Goal: Task Accomplishment & Management: Manage account settings

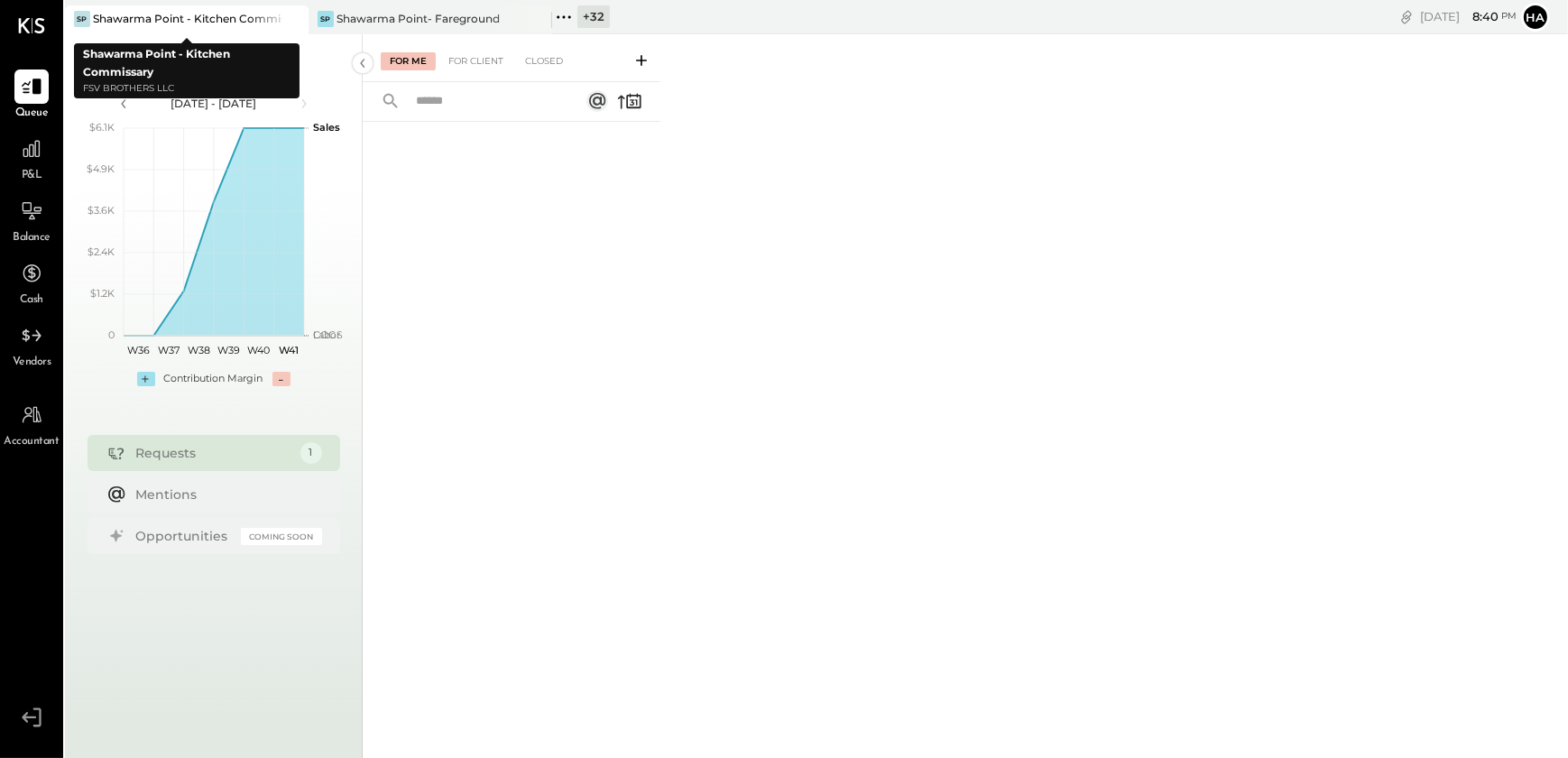
click at [297, 18] on icon at bounding box center [292, 19] width 23 height 22
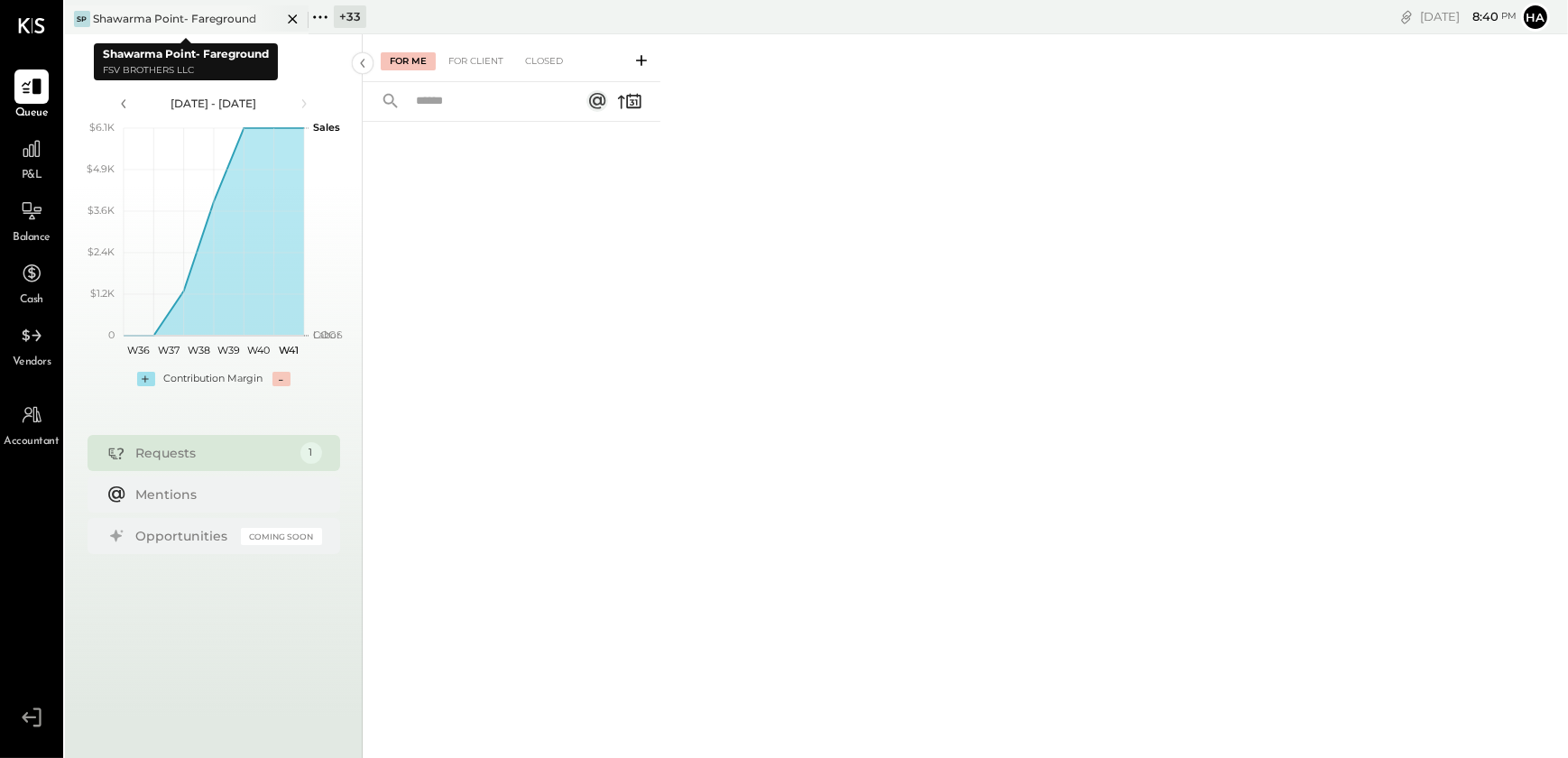
click at [289, 18] on icon at bounding box center [292, 19] width 23 height 22
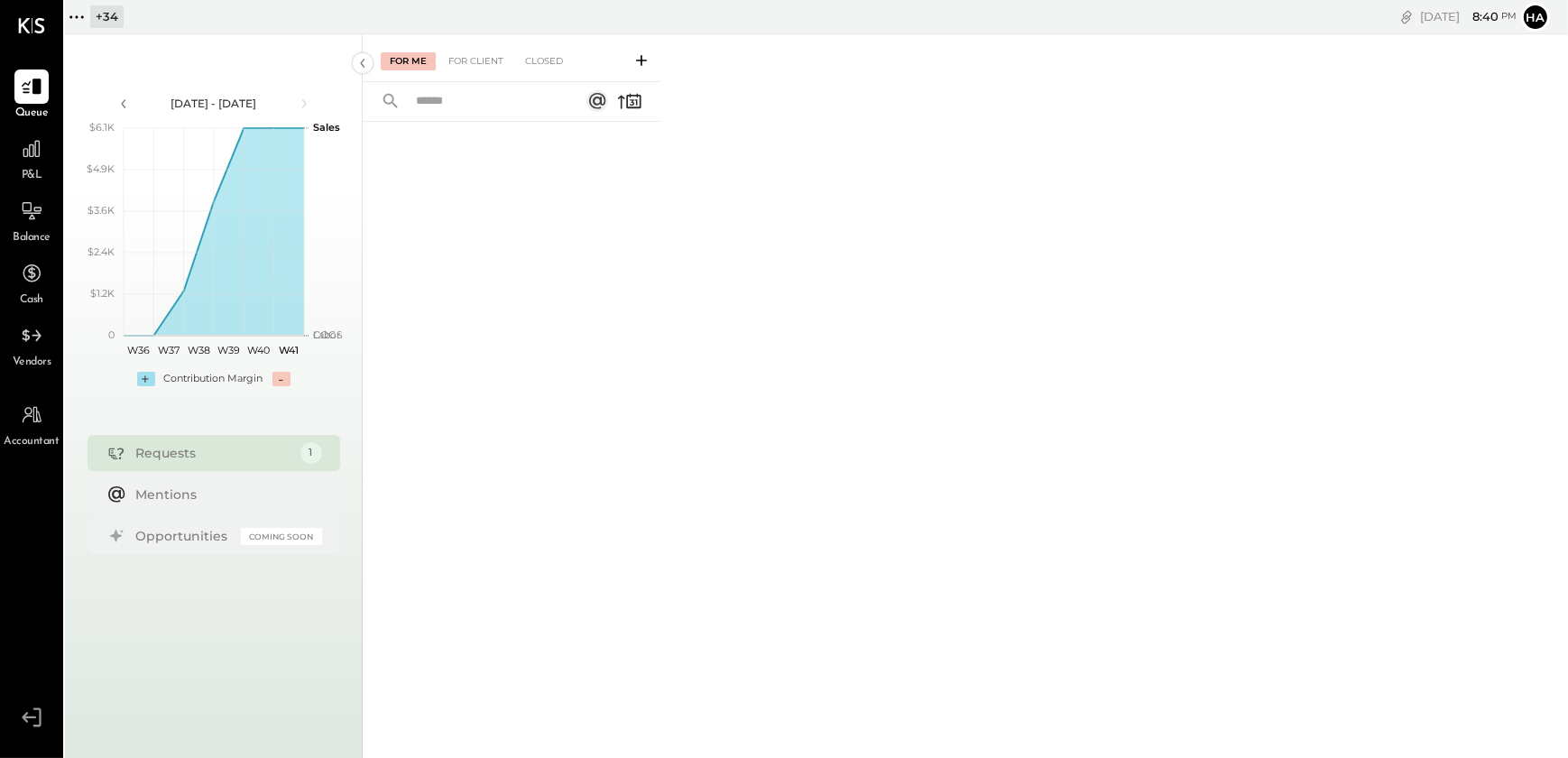
click at [75, 22] on icon at bounding box center [77, 17] width 24 height 24
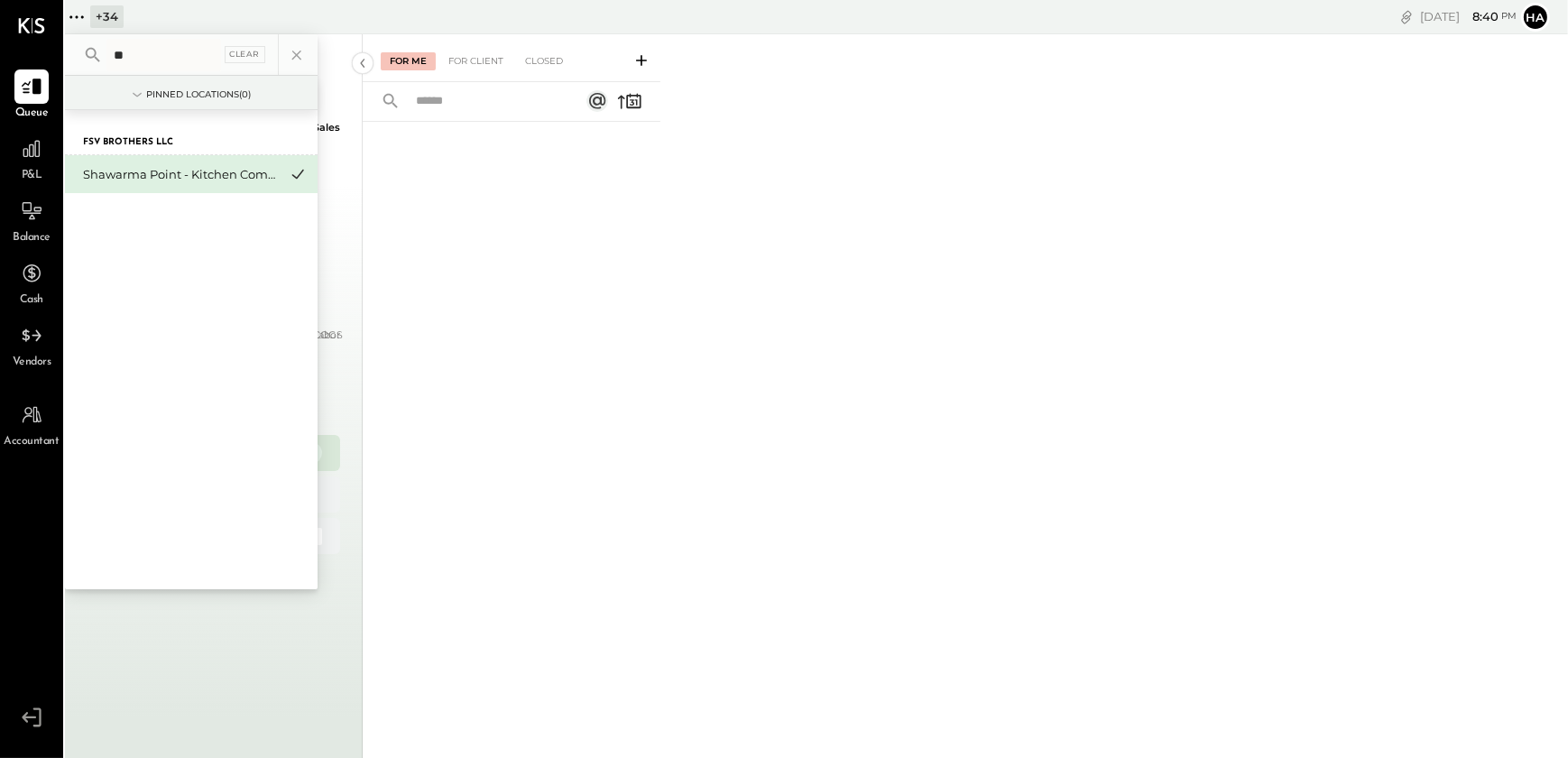
type input "*"
type input "****"
click at [118, 181] on div "Superior: [GEOGRAPHIC_DATA]" at bounding box center [180, 174] width 195 height 17
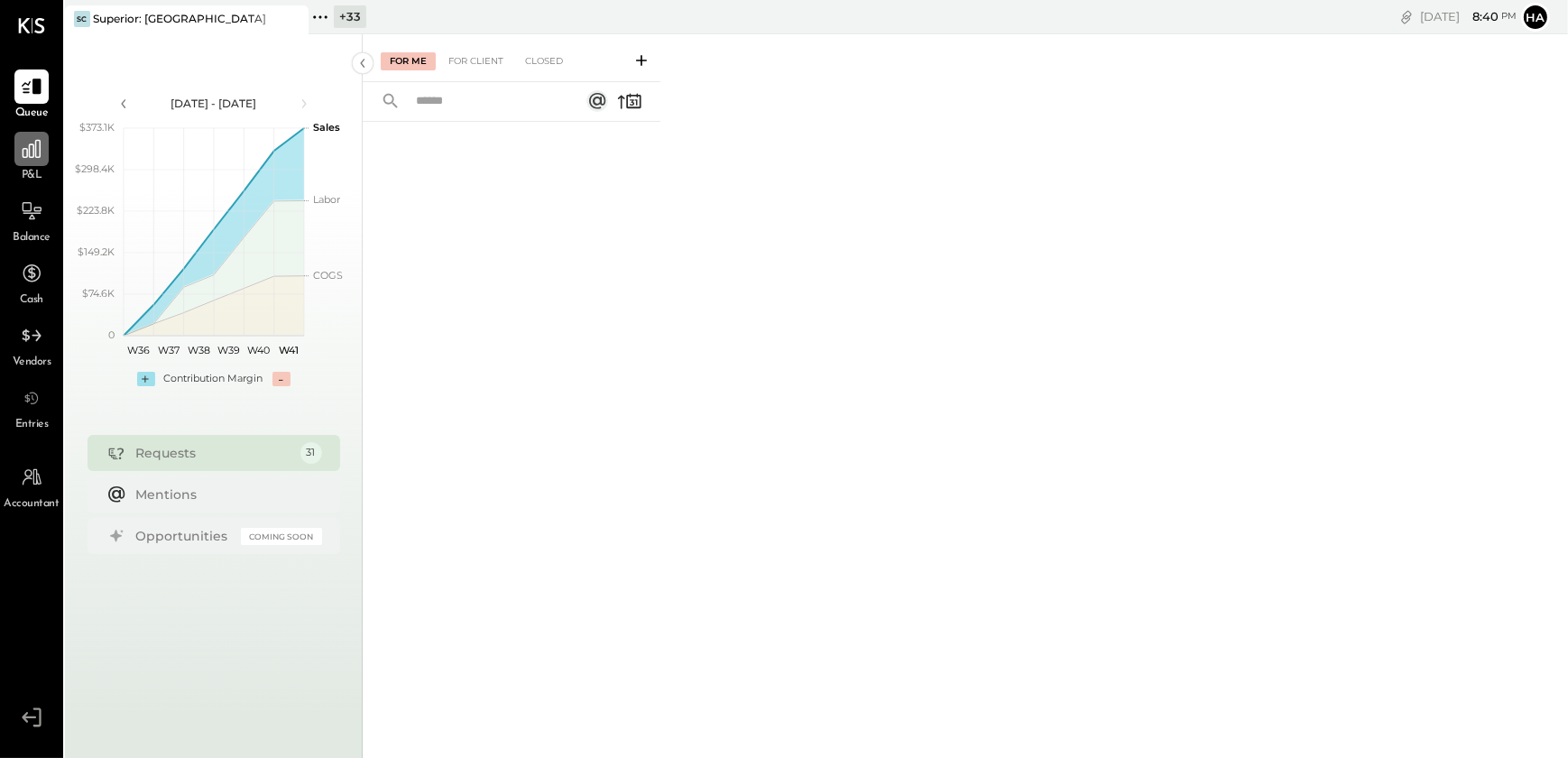
click at [25, 155] on icon at bounding box center [32, 149] width 24 height 24
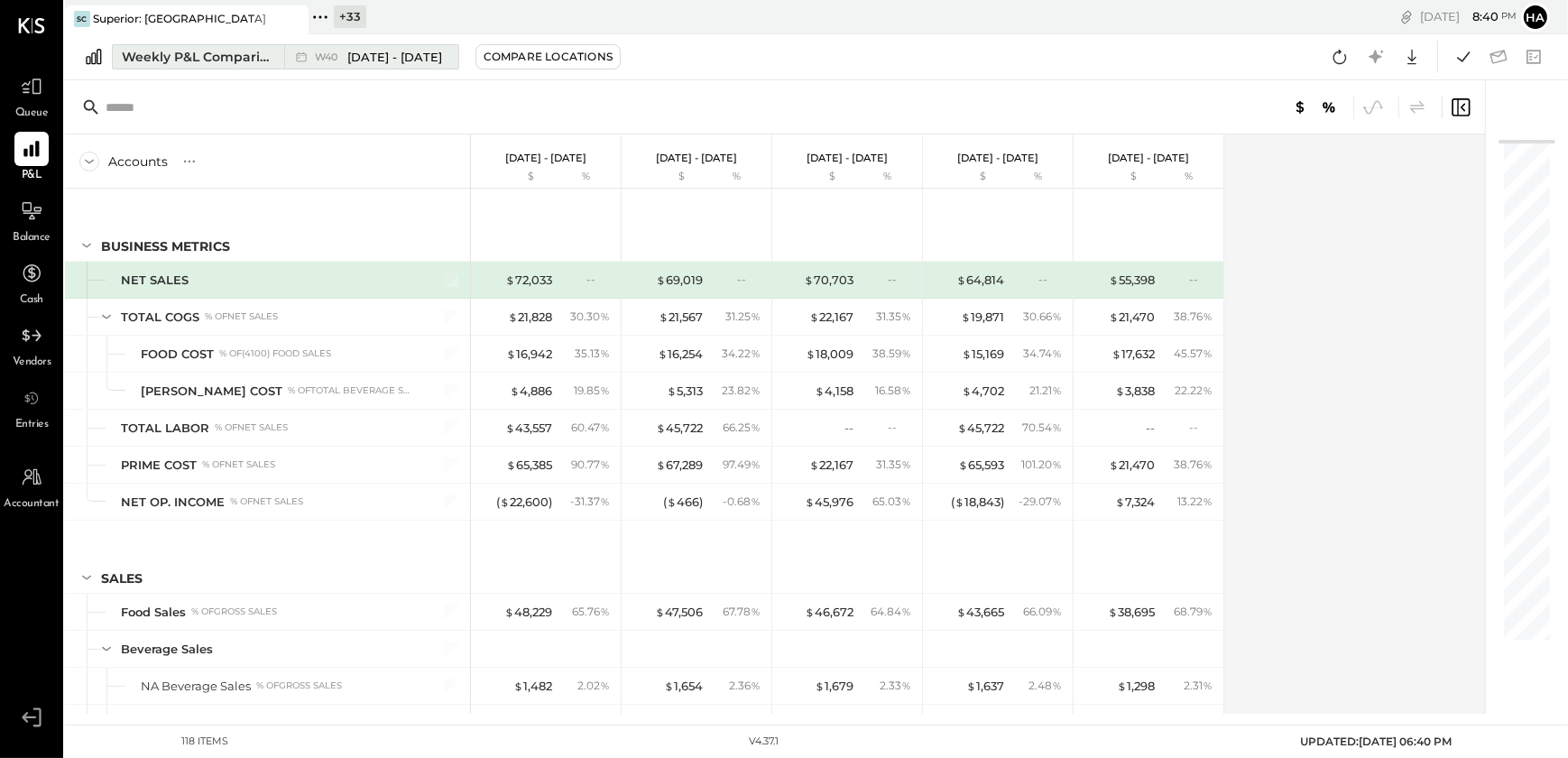
click at [142, 62] on div "Weekly P&L Comparison" at bounding box center [197, 57] width 152 height 18
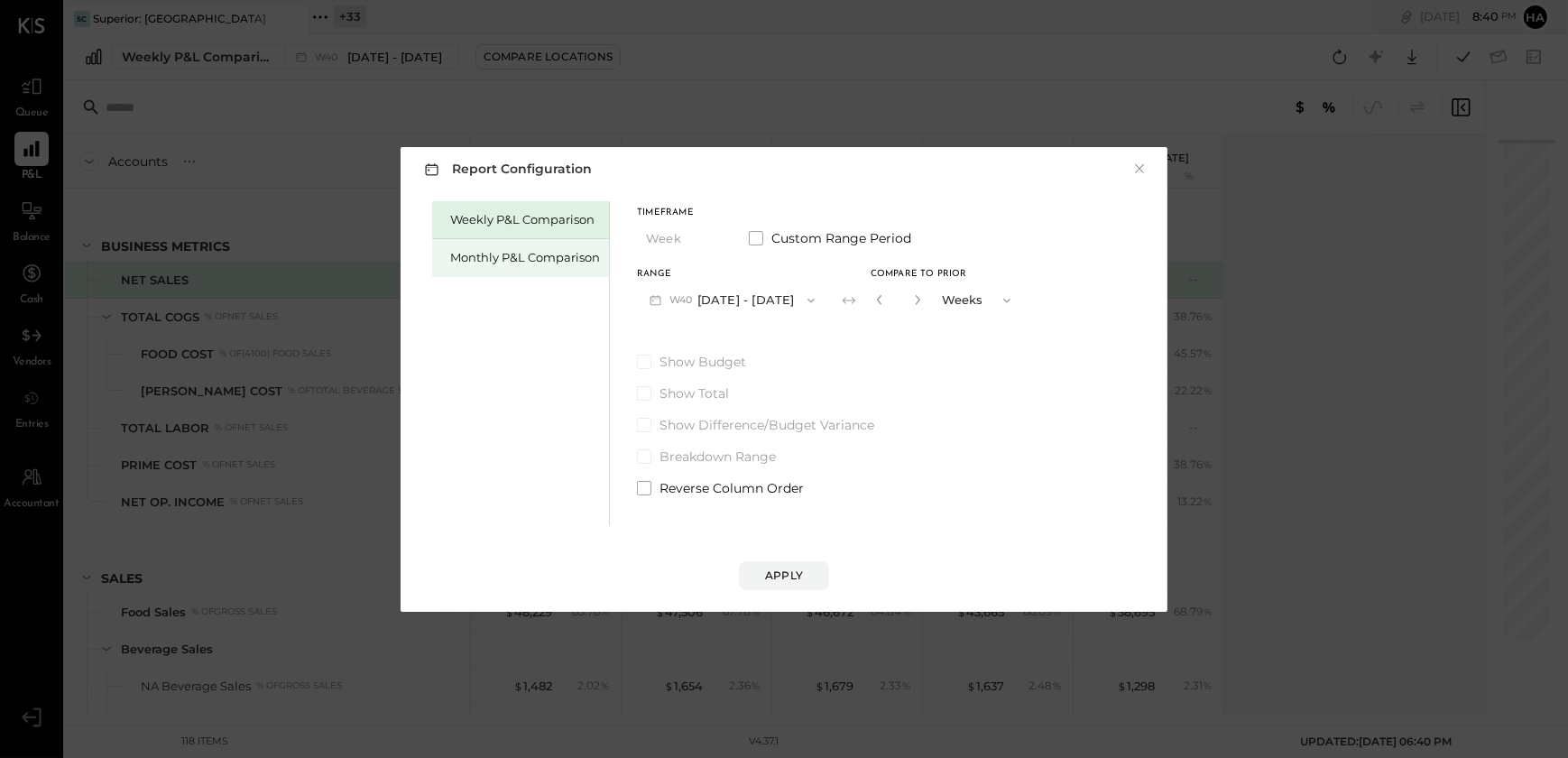
click at [494, 251] on div "Monthly P&L Comparison" at bounding box center [524, 257] width 150 height 17
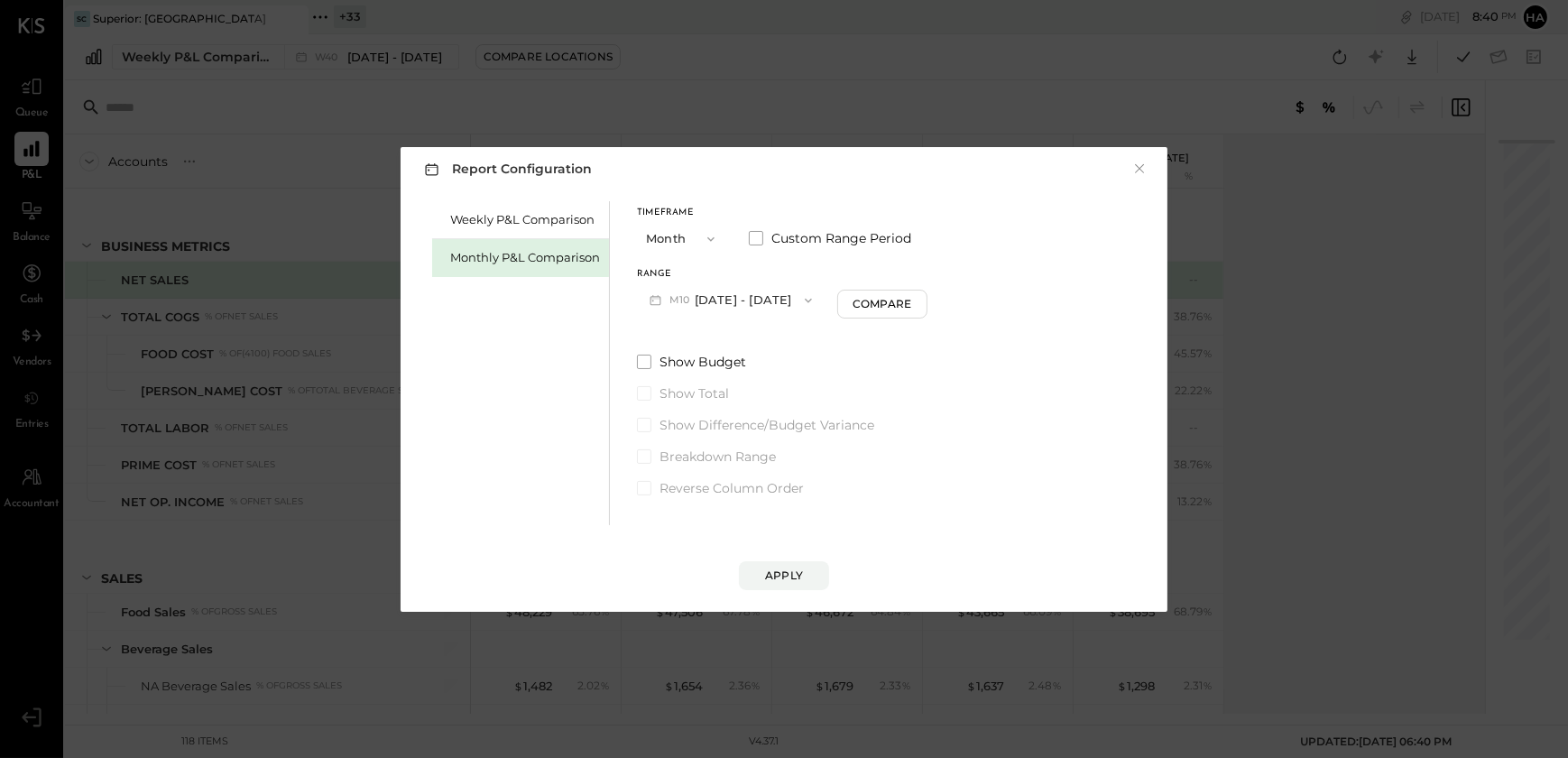
click at [801, 297] on icon "button" at bounding box center [808, 300] width 15 height 15
click at [712, 346] on span "[DATE] - [DATE]" at bounding box center [724, 340] width 85 height 15
click at [856, 304] on div "Compare" at bounding box center [884, 303] width 59 height 15
click at [912, 300] on icon "button" at bounding box center [917, 300] width 11 height 11
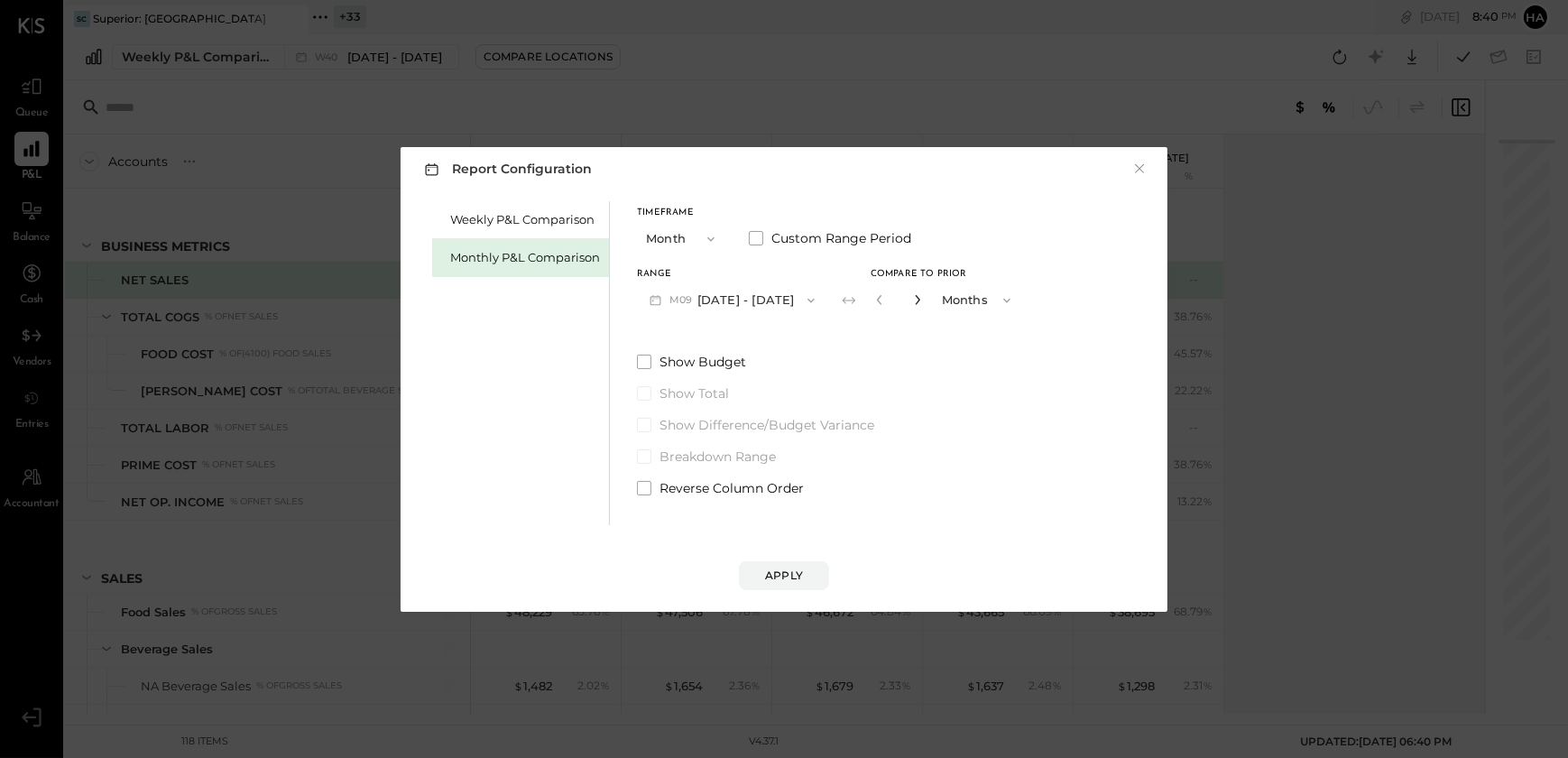
type input "*"
click at [796, 572] on div "Apply" at bounding box center [784, 575] width 38 height 15
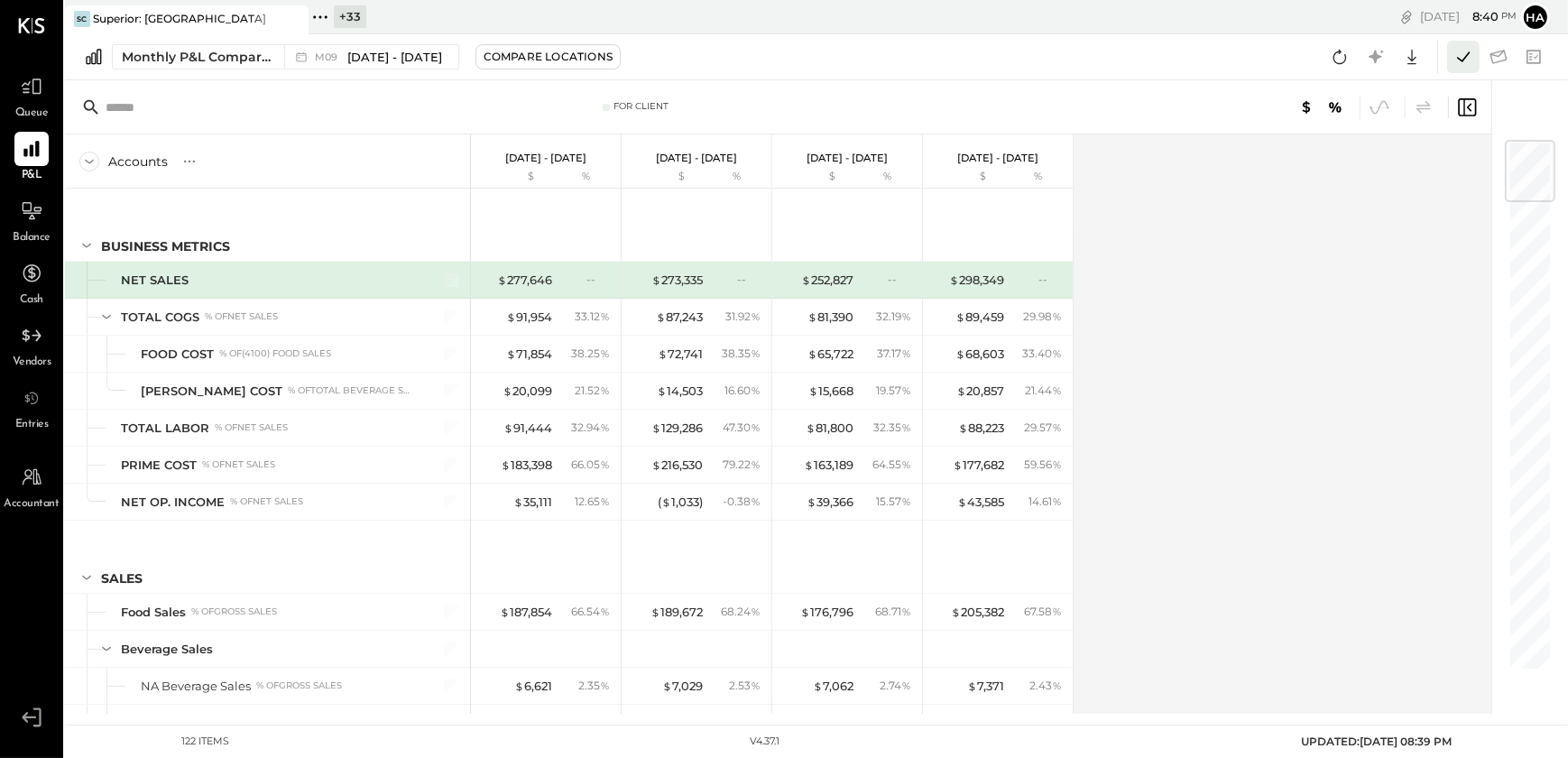
click at [1460, 63] on icon at bounding box center [1463, 57] width 24 height 24
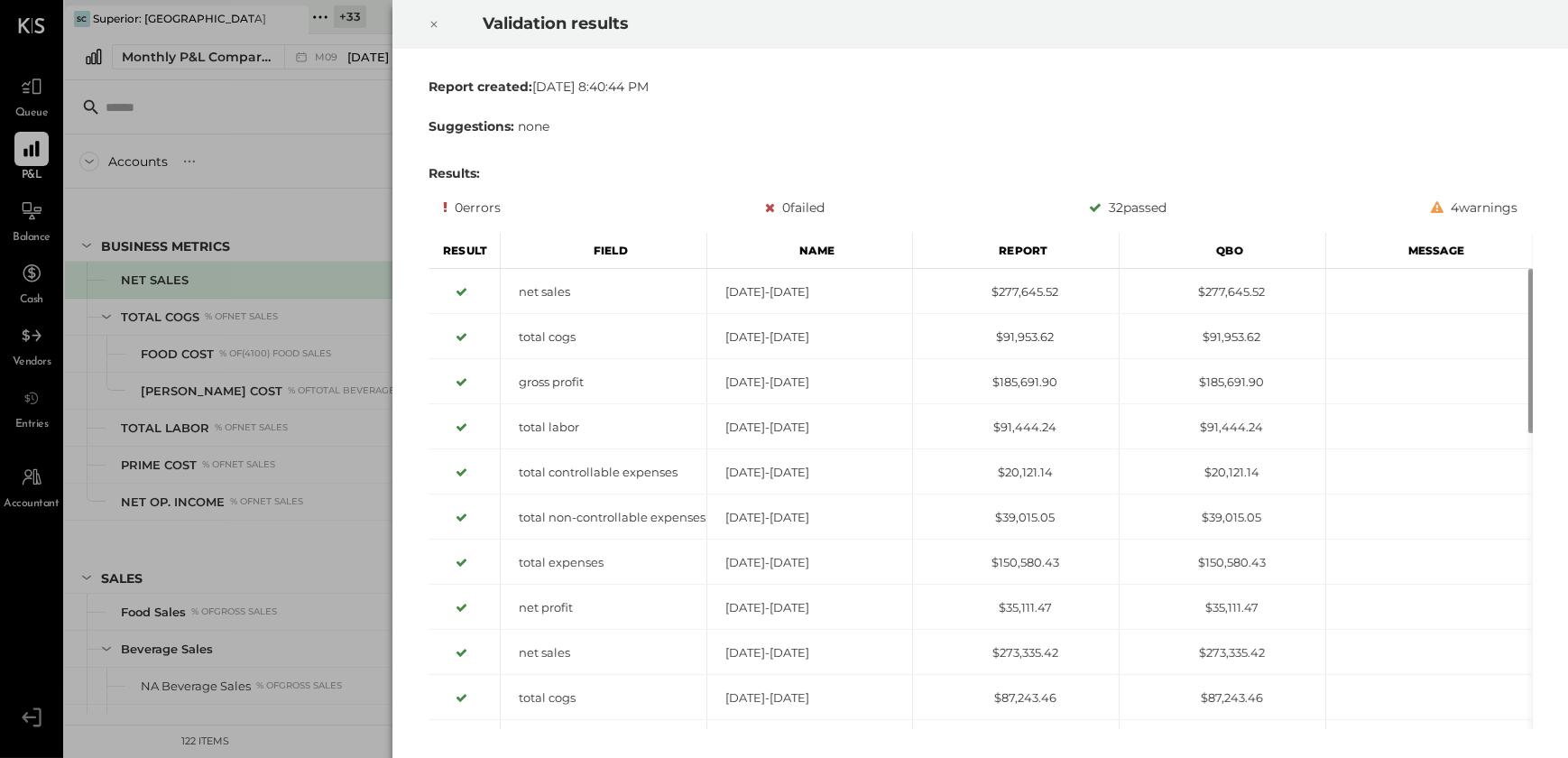
click at [429, 11] on div at bounding box center [434, 25] width 40 height 51
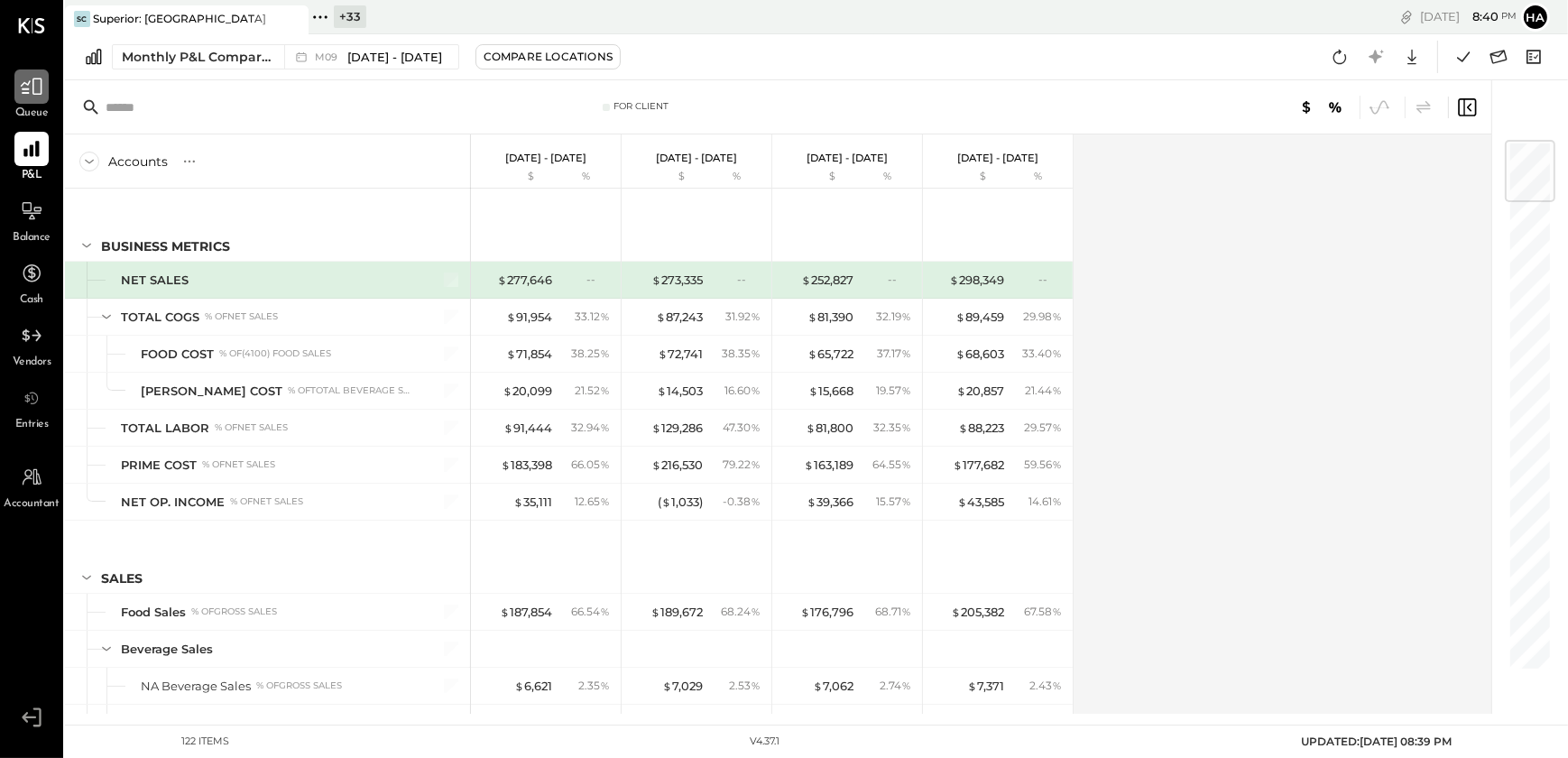
click at [34, 92] on icon at bounding box center [32, 86] width 22 height 17
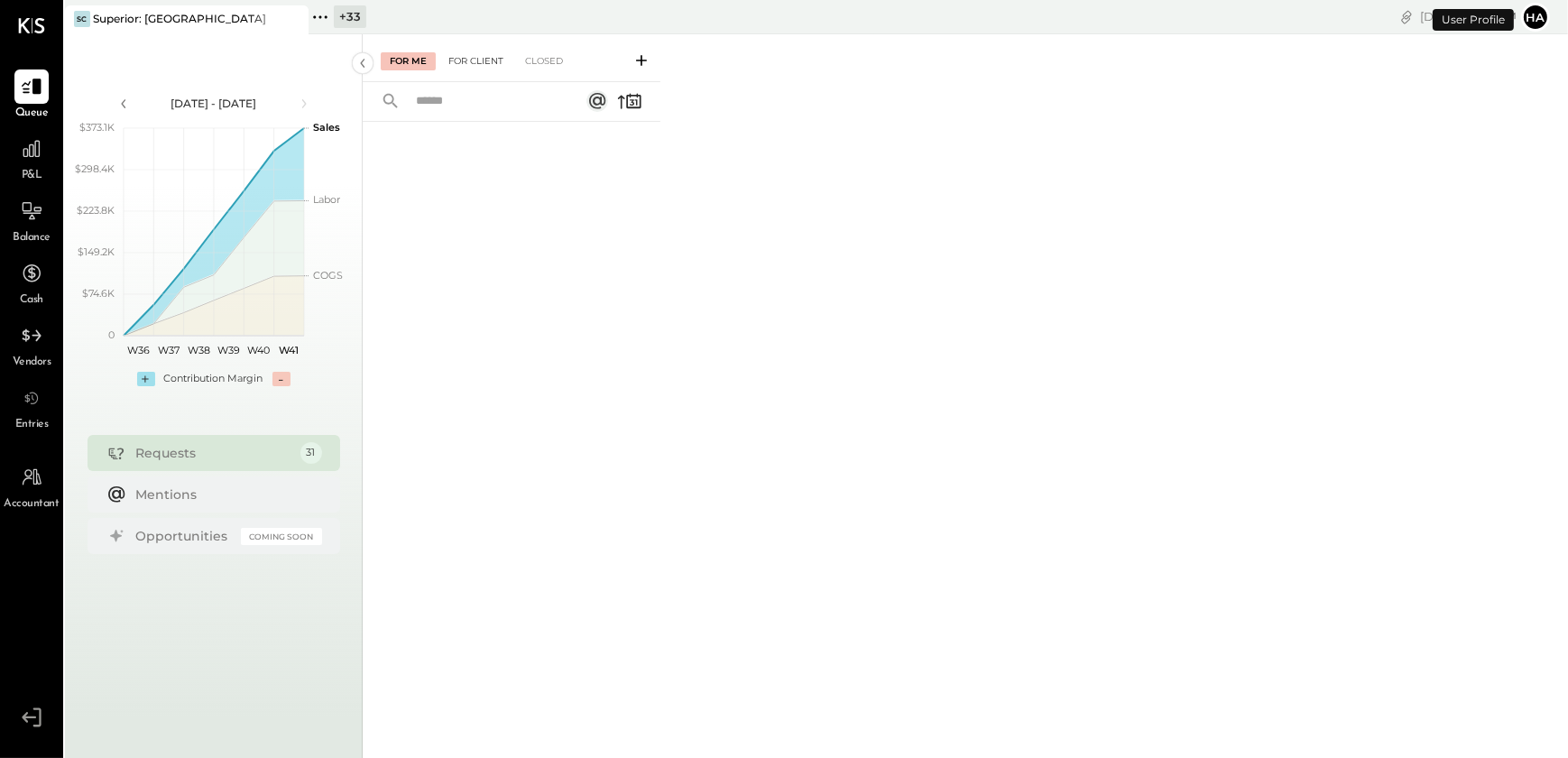
click at [489, 66] on div "For Client" at bounding box center [475, 62] width 74 height 18
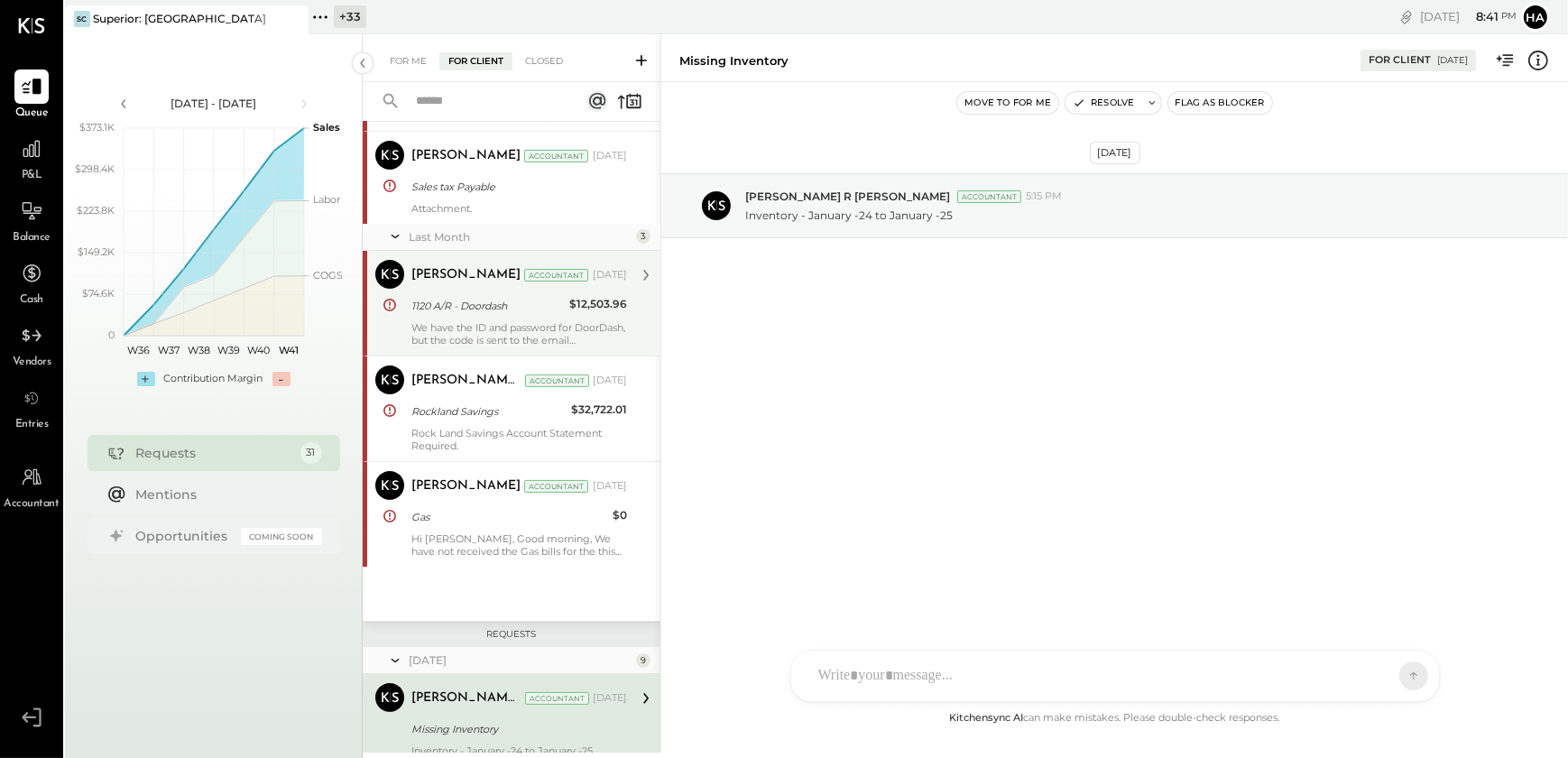
scroll to position [579, 0]
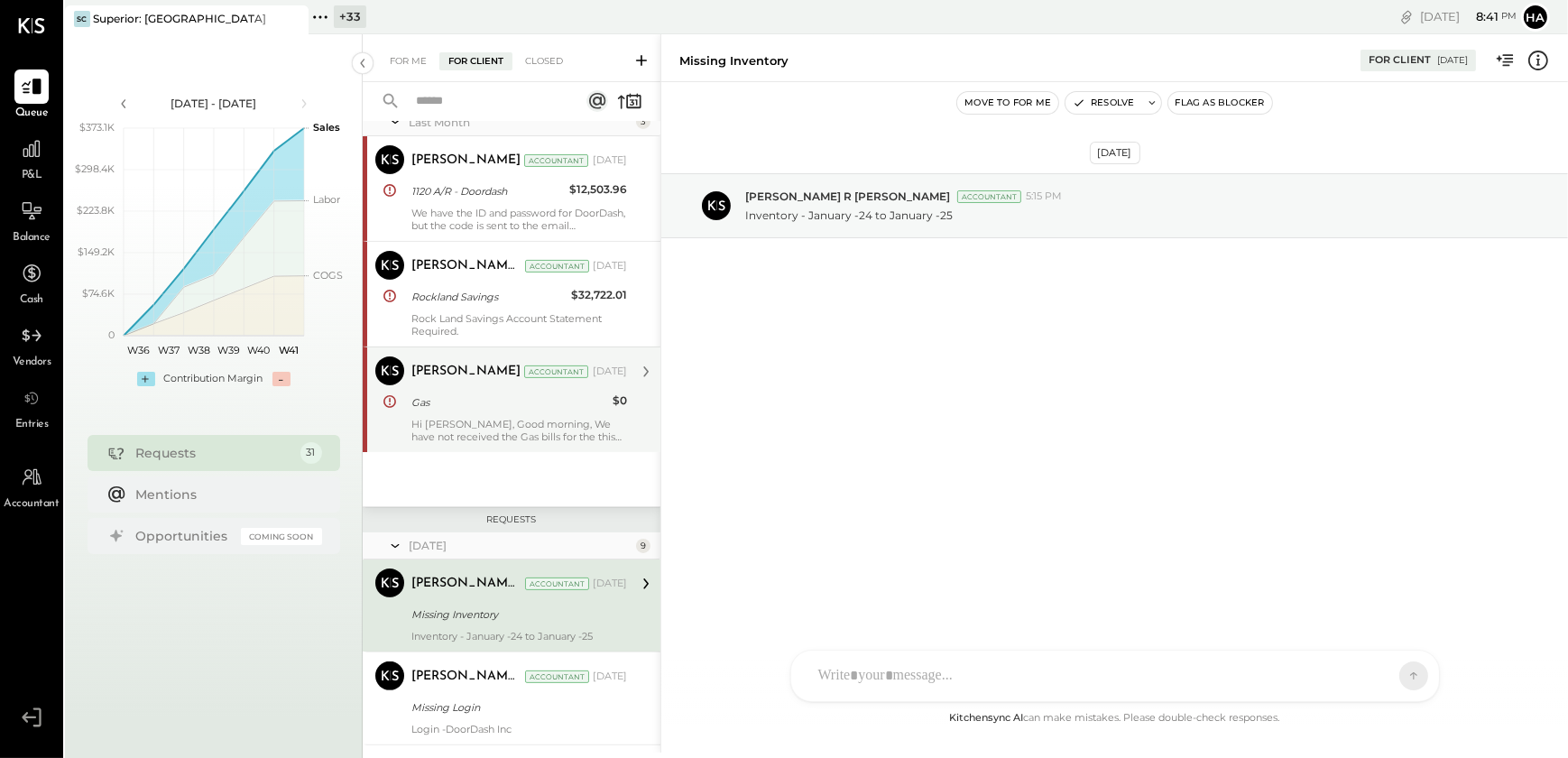
click at [459, 428] on div "Hi [PERSON_NAME], Good morning, We have not received the Gas bills for the this…" at bounding box center [519, 430] width 216 height 25
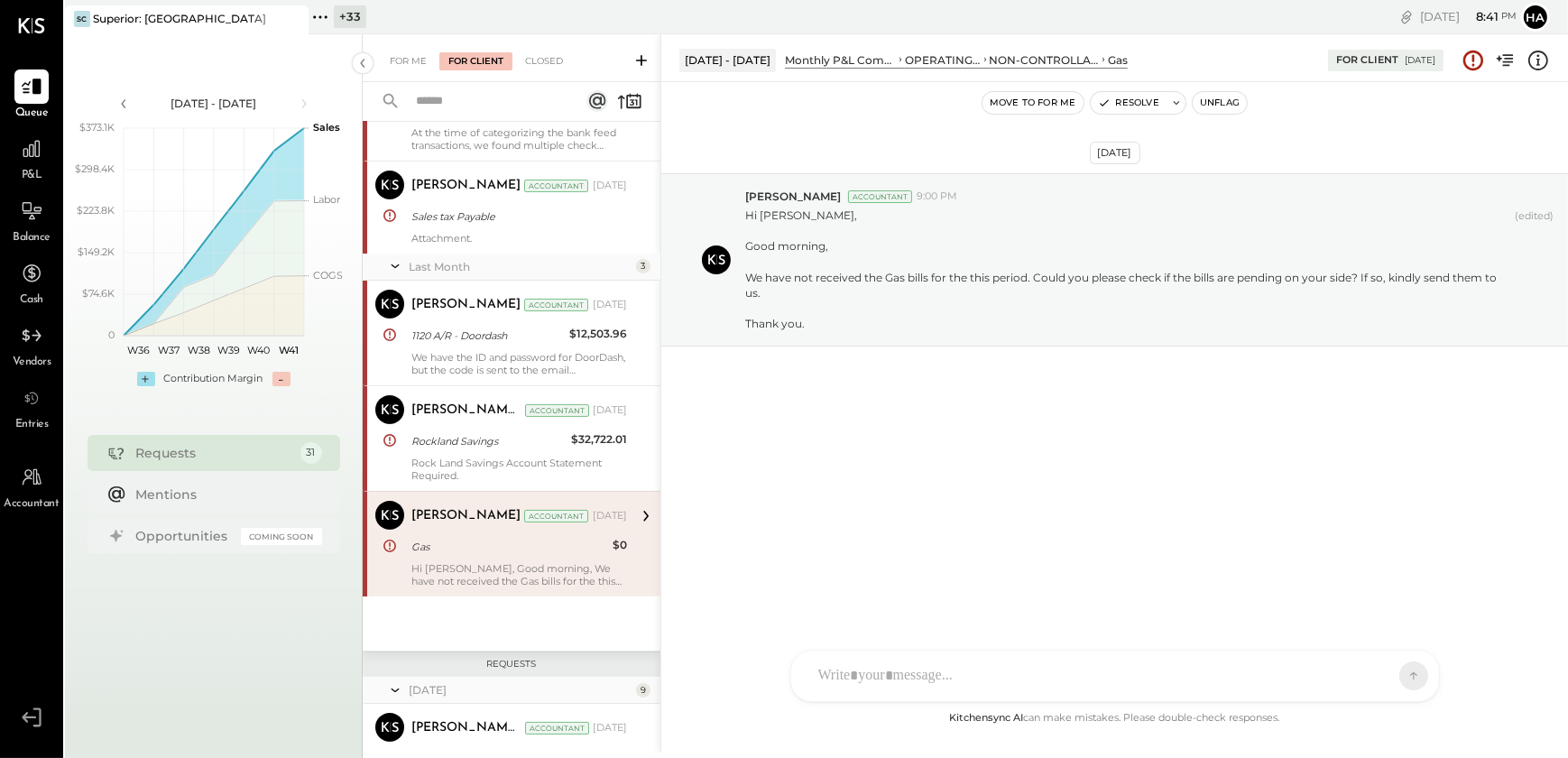
scroll to position [251, 0]
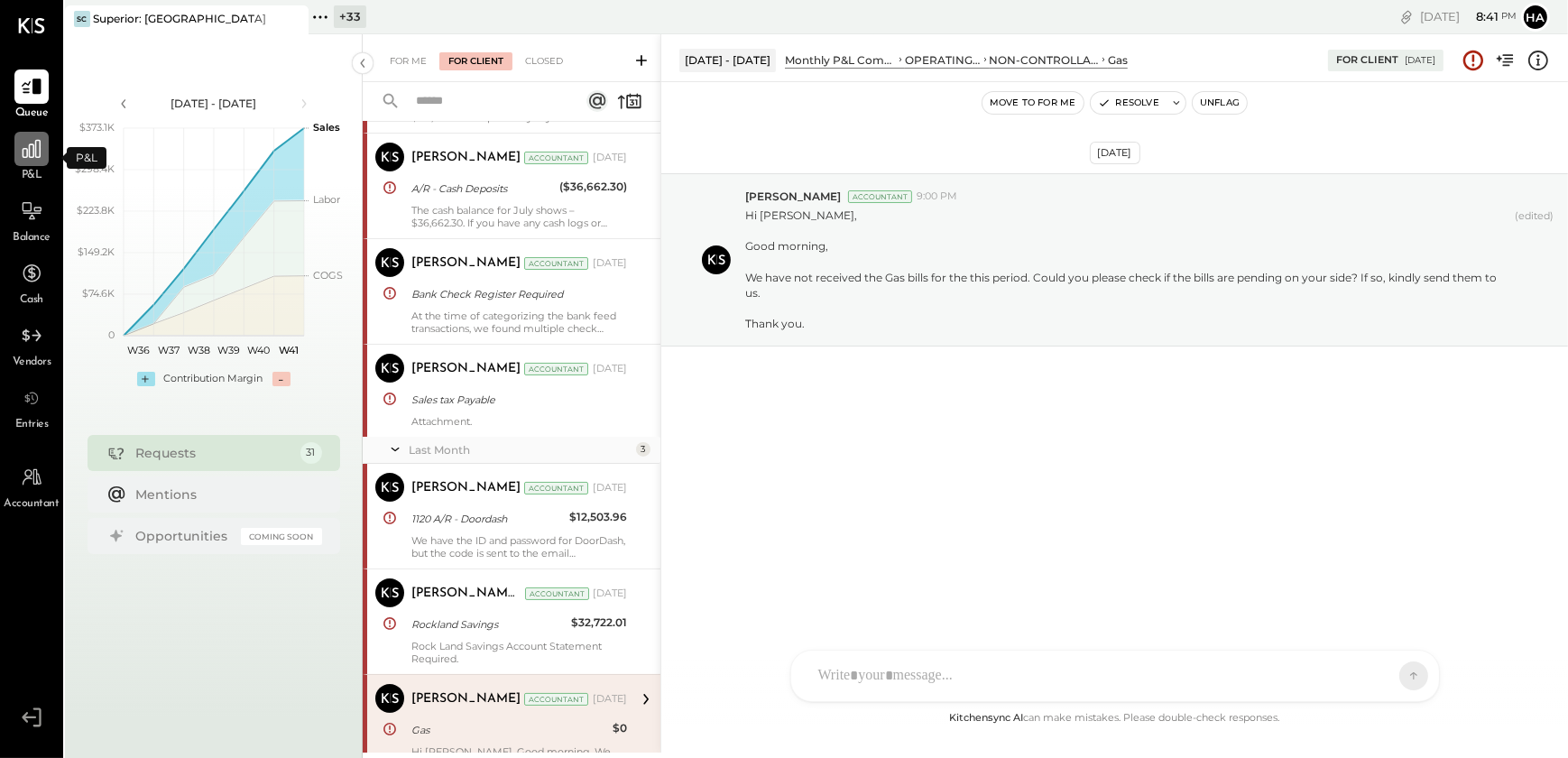
click at [24, 148] on icon at bounding box center [32, 149] width 18 height 18
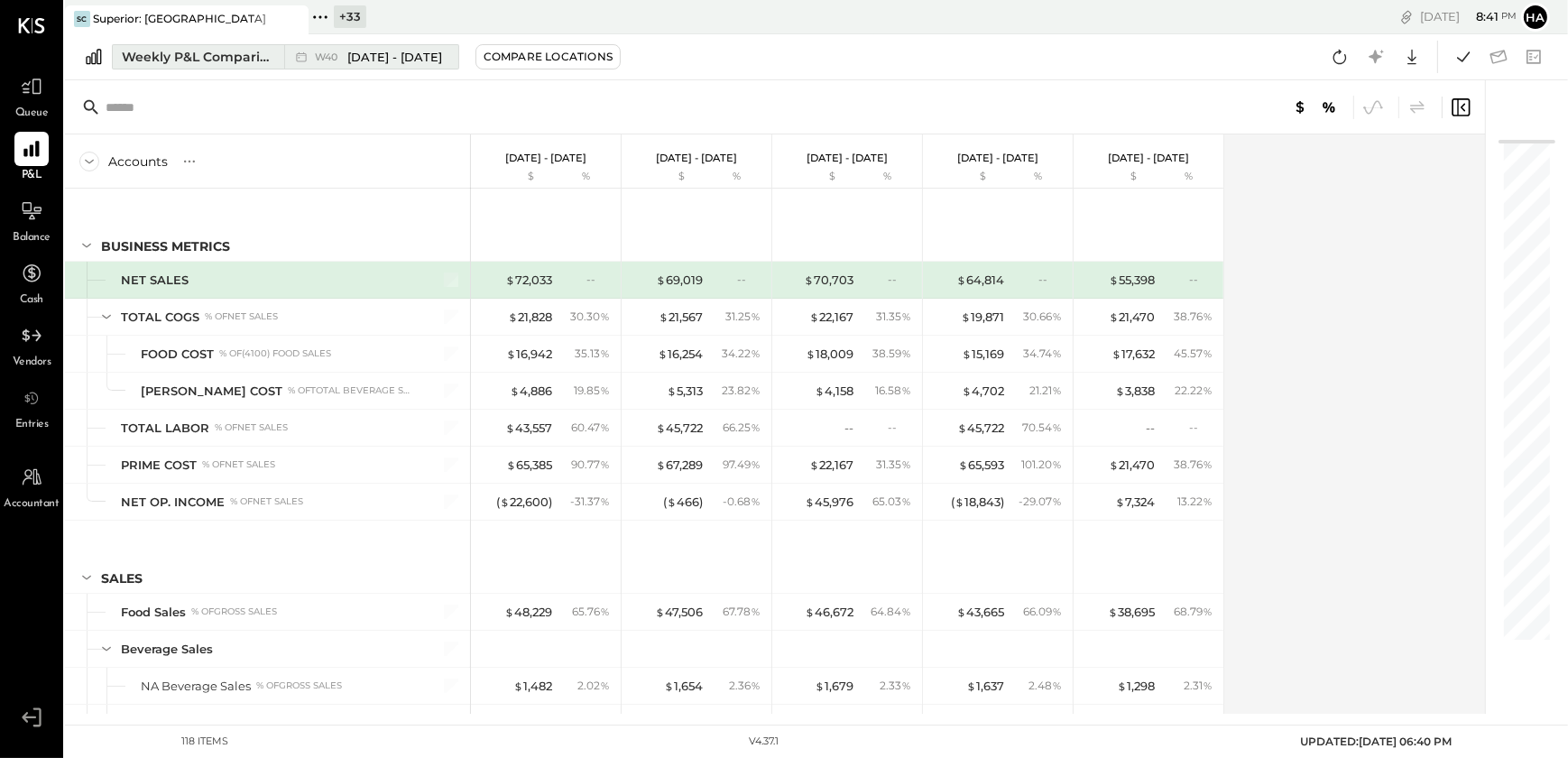
click at [180, 50] on div "Weekly P&L Comparison" at bounding box center [197, 57] width 152 height 18
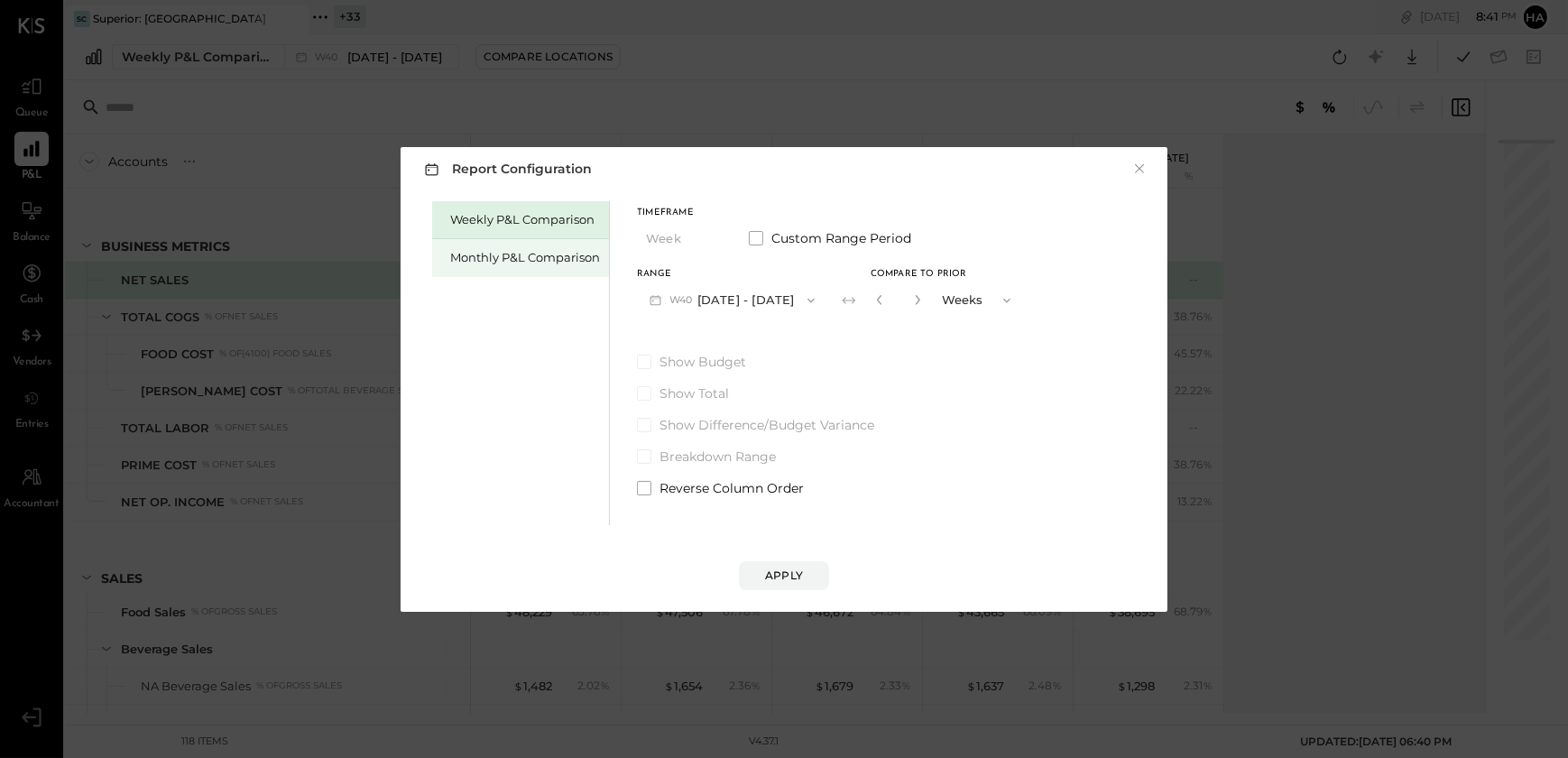
click at [503, 261] on div "Monthly P&L Comparison" at bounding box center [524, 257] width 150 height 17
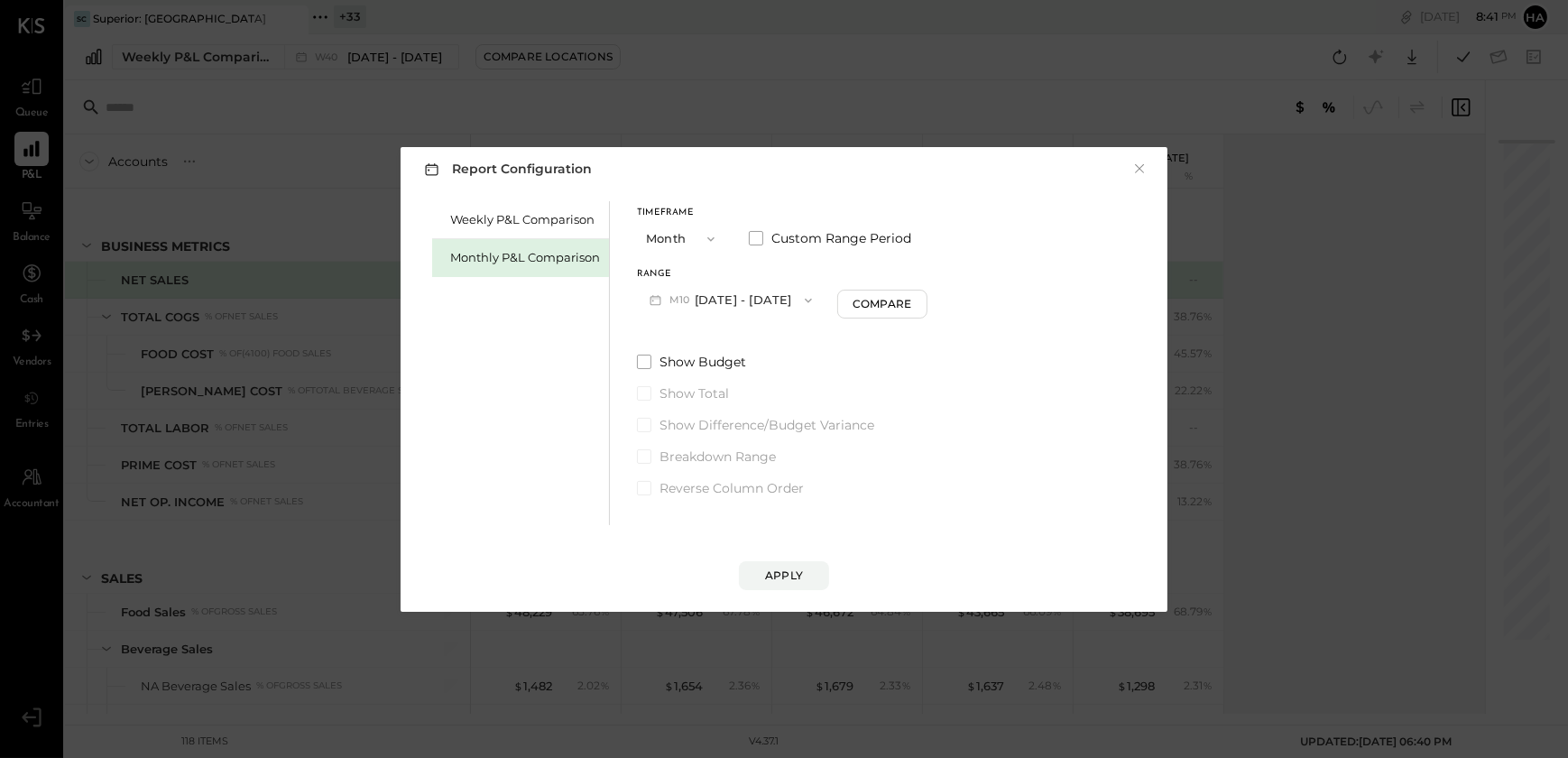
click at [801, 300] on icon "button" at bounding box center [808, 300] width 15 height 15
click at [720, 340] on span "[DATE] - [DATE]" at bounding box center [724, 340] width 85 height 15
click at [860, 304] on div "Compare" at bounding box center [884, 303] width 59 height 15
click at [912, 300] on icon "button" at bounding box center [917, 300] width 11 height 11
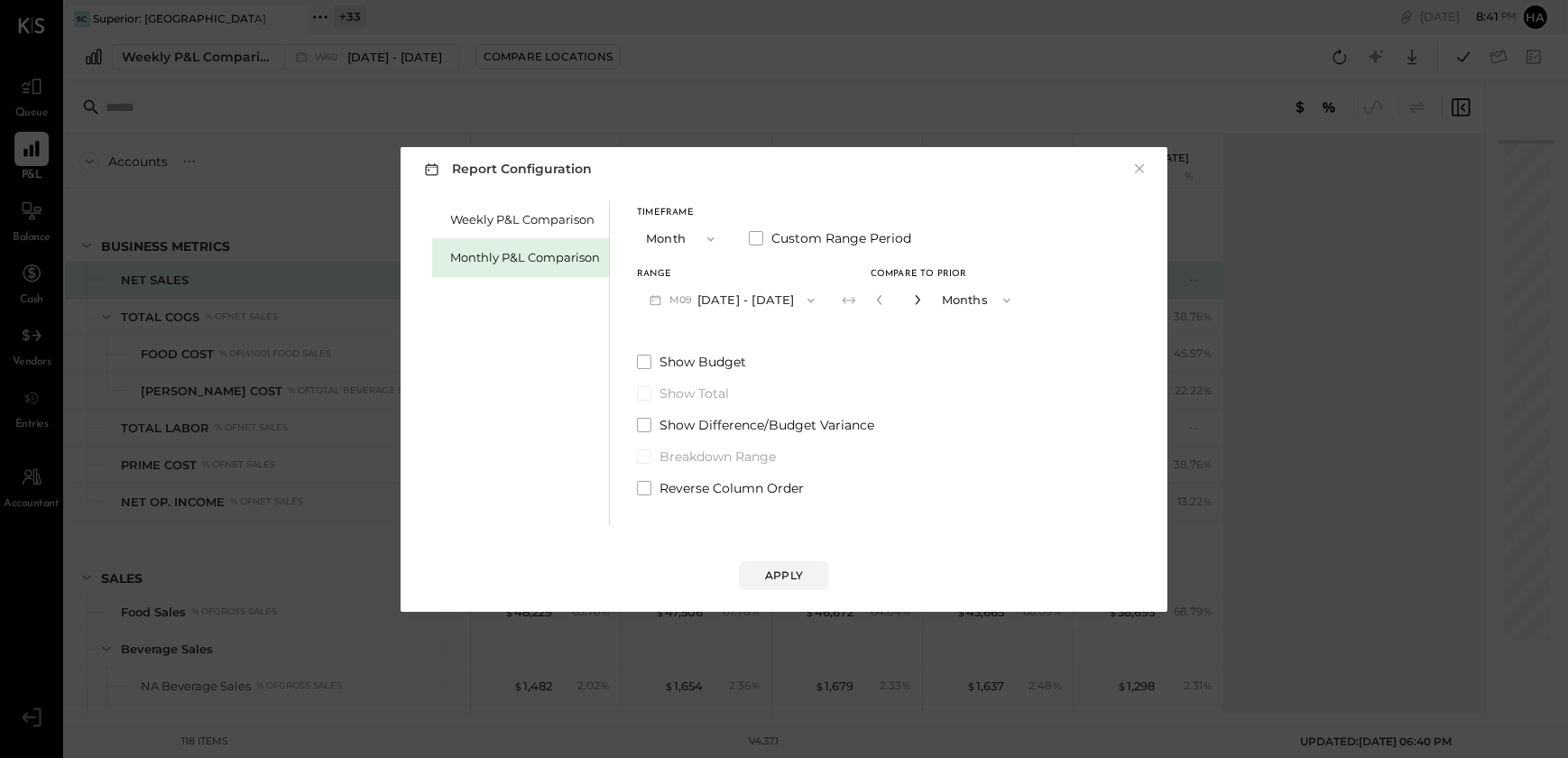
type input "*"
click at [769, 568] on div "Apply" at bounding box center [784, 575] width 38 height 15
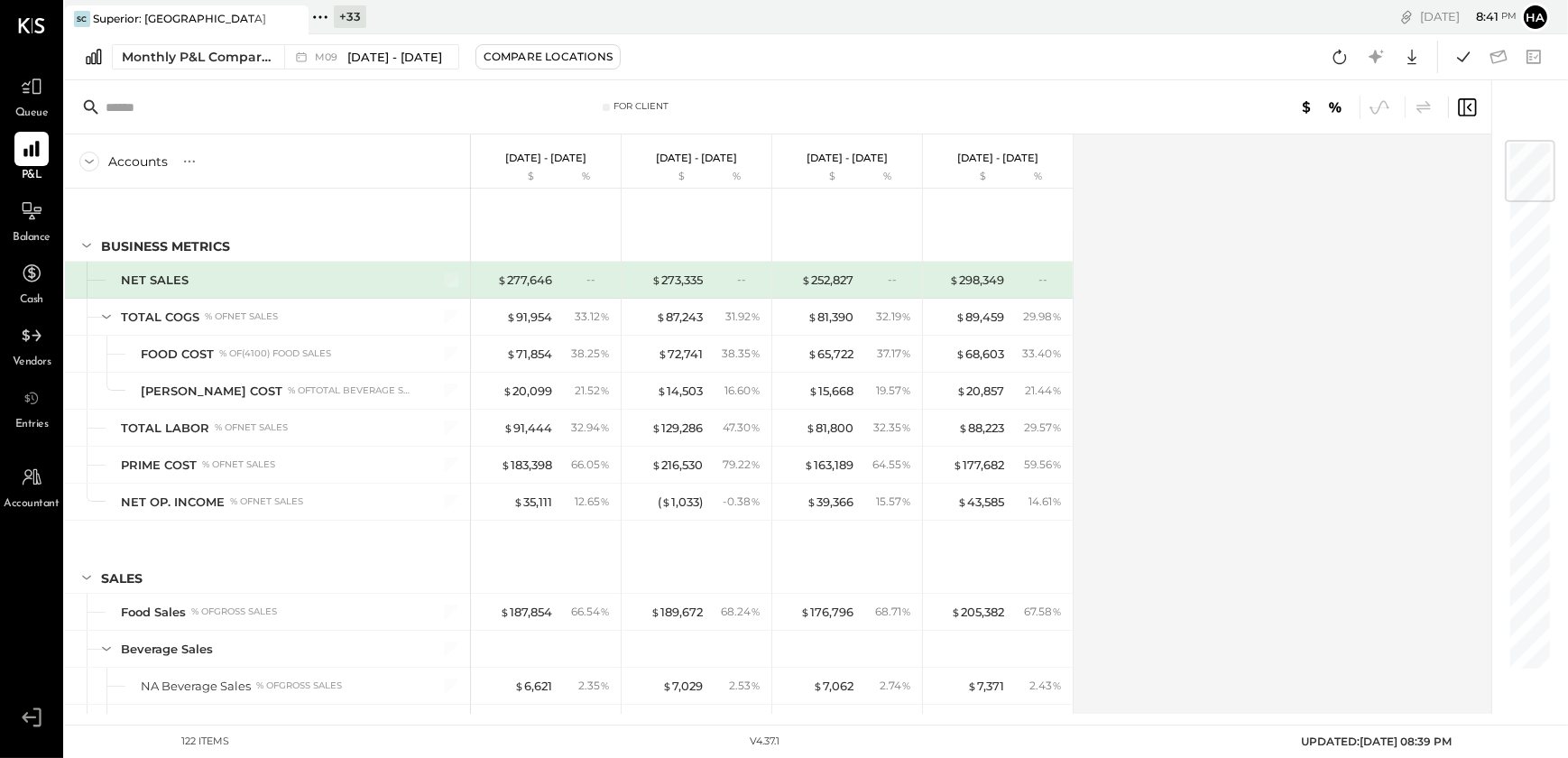
click at [1174, 441] on div "Accounts S % GL [DATE] - [DATE] $ % [DATE] - [DATE] $ % [DATE] - [DATE] $ % [DA…" at bounding box center [779, 424] width 1428 height 579
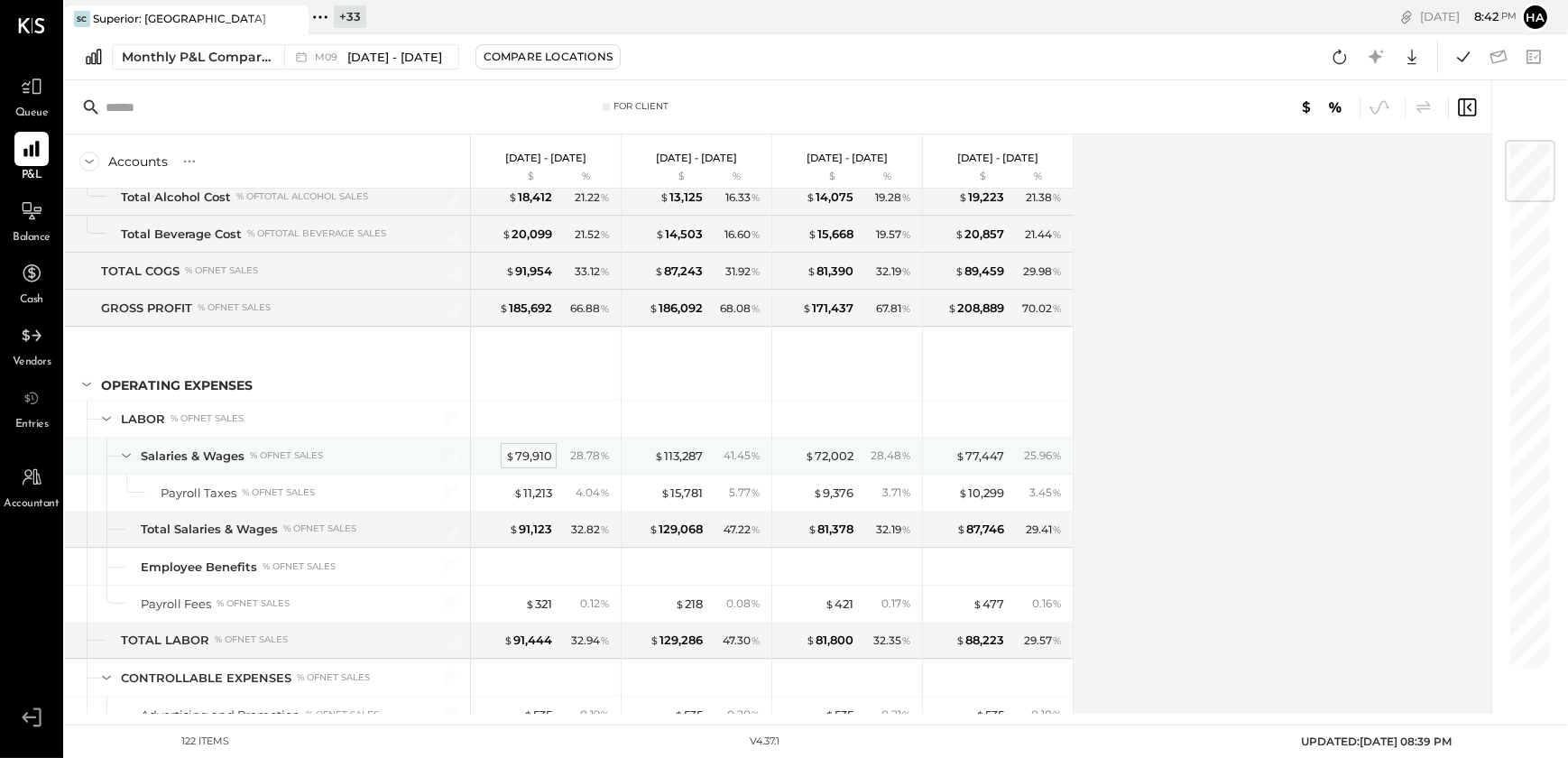
click at [535, 452] on div "$ 79,910" at bounding box center [529, 456] width 47 height 17
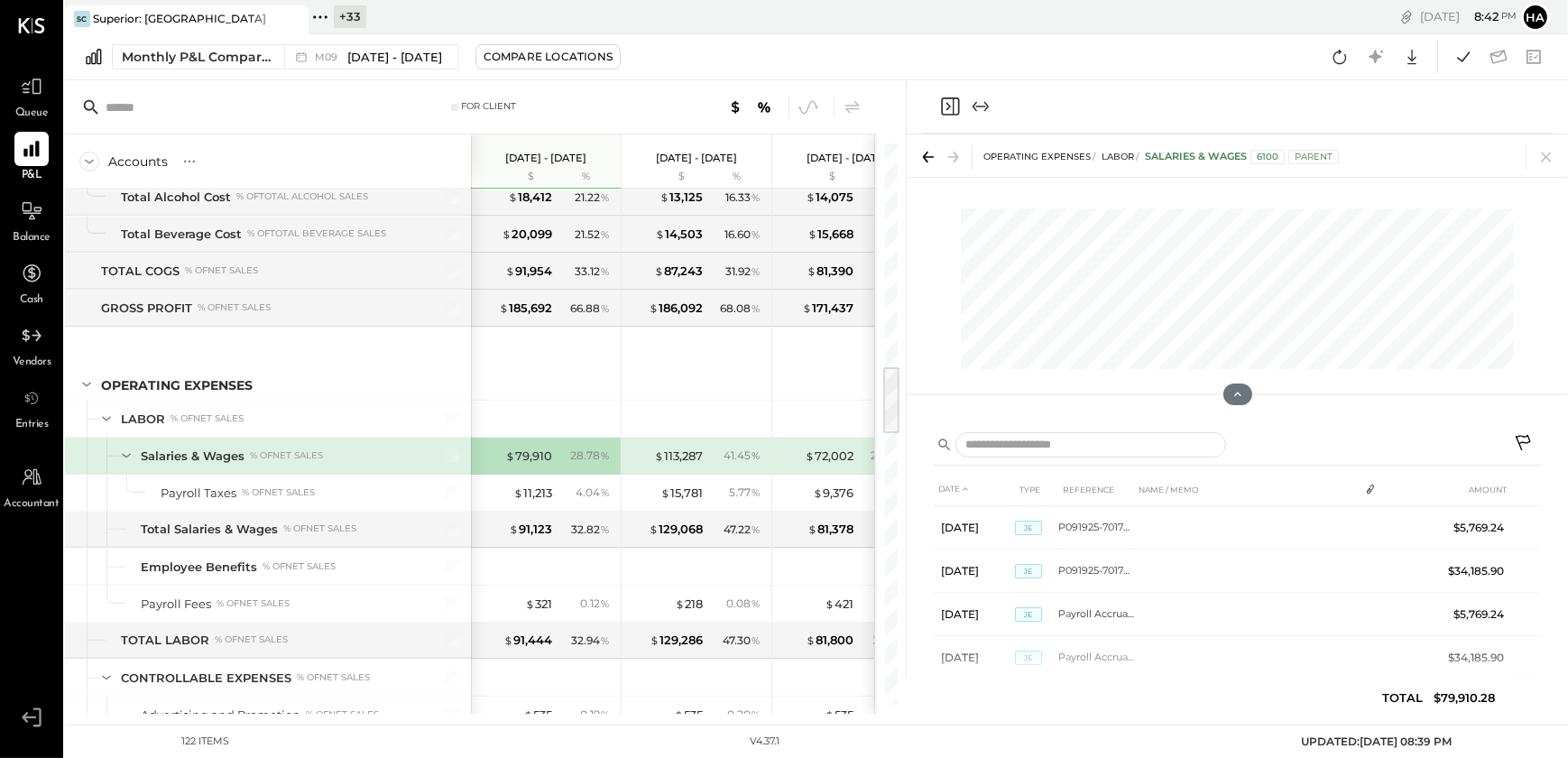
click at [1522, 438] on icon at bounding box center [1524, 445] width 22 height 22
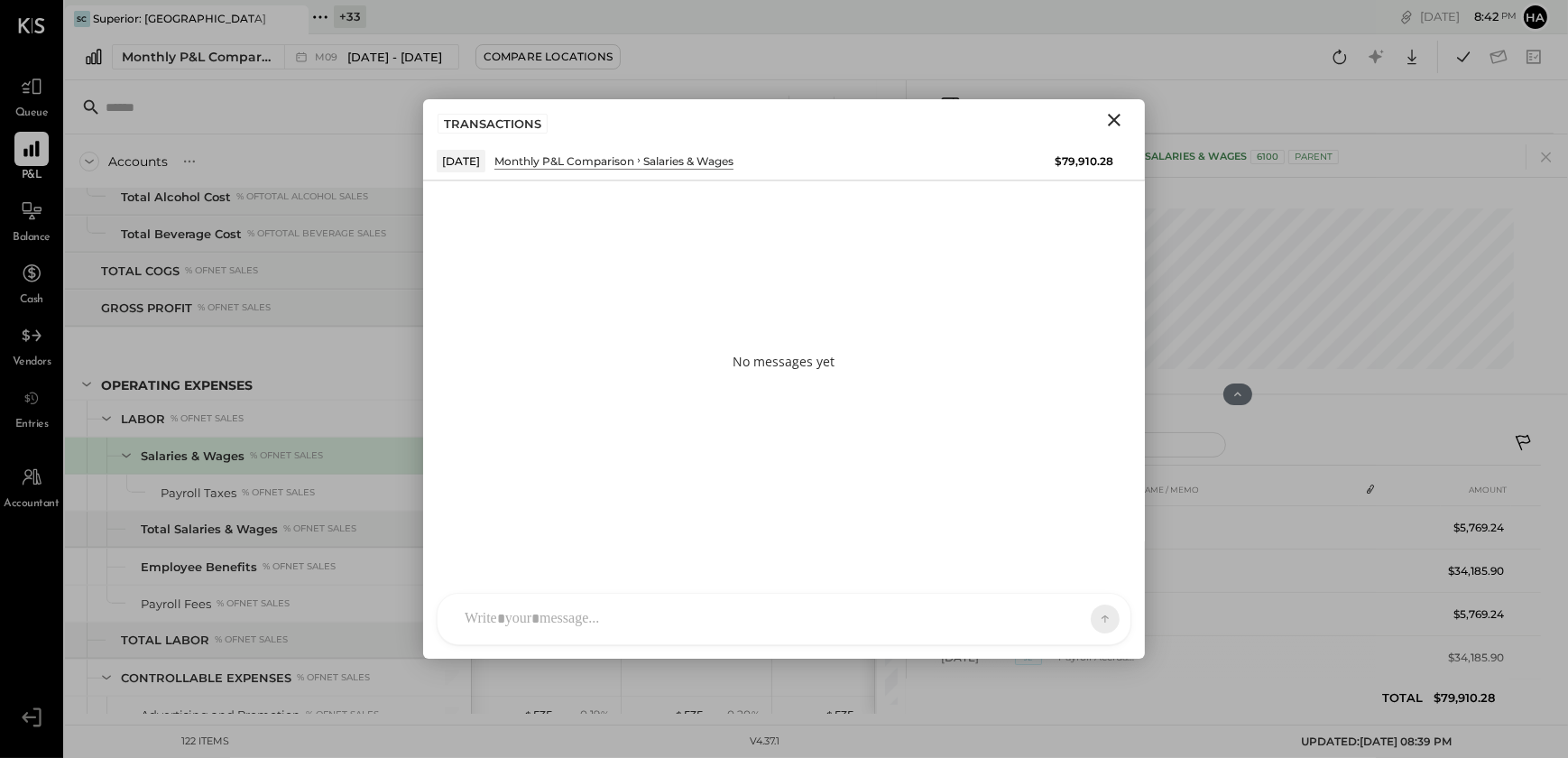
click at [518, 623] on div "[PERSON_NAME] [PERSON_NAME] A admin CR [PERSON_NAME] R [PERSON_NAME] [PERSON_NA…" at bounding box center [783, 619] width 694 height 53
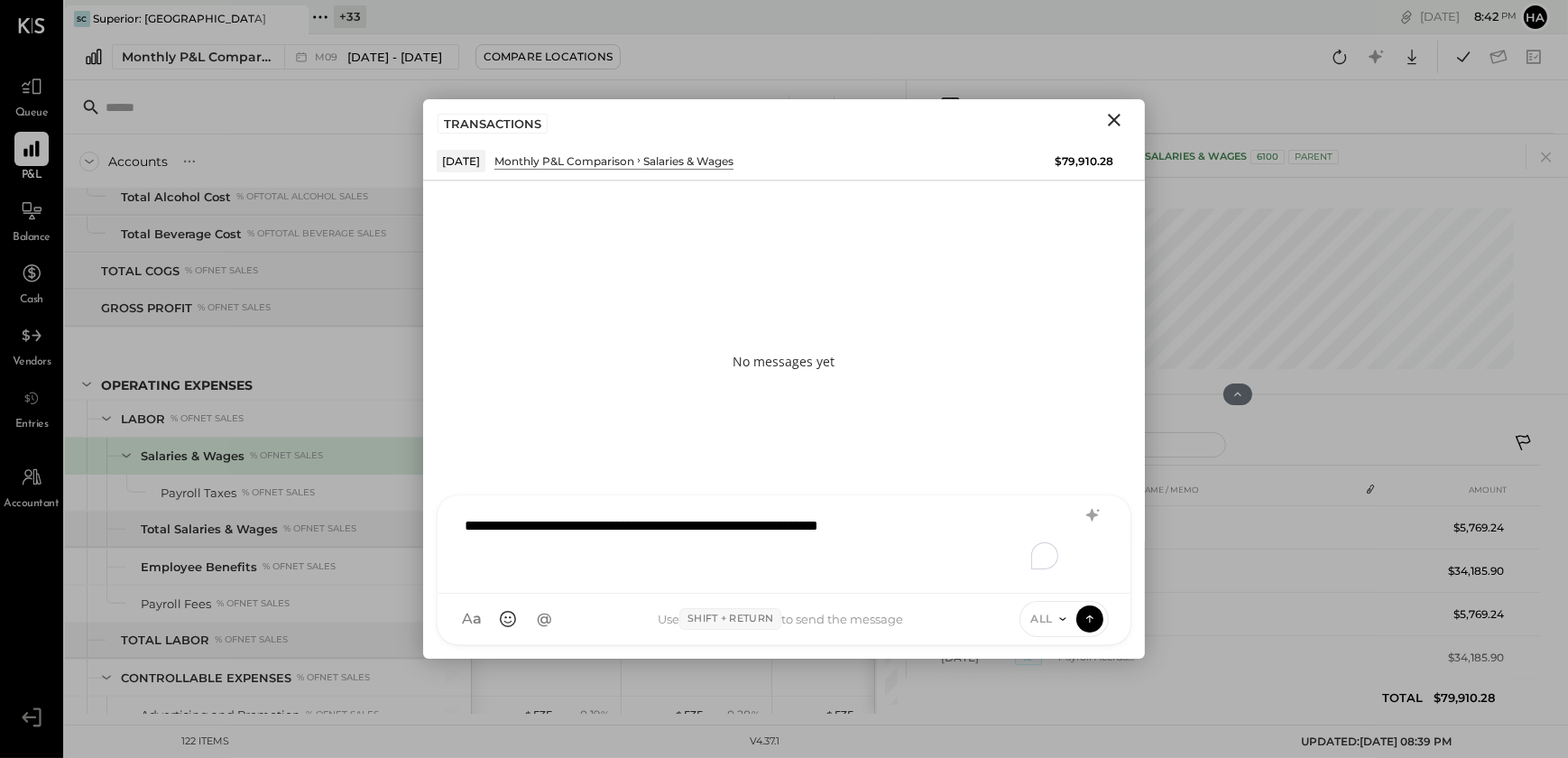
click at [950, 526] on div "**********" at bounding box center [784, 543] width 657 height 73
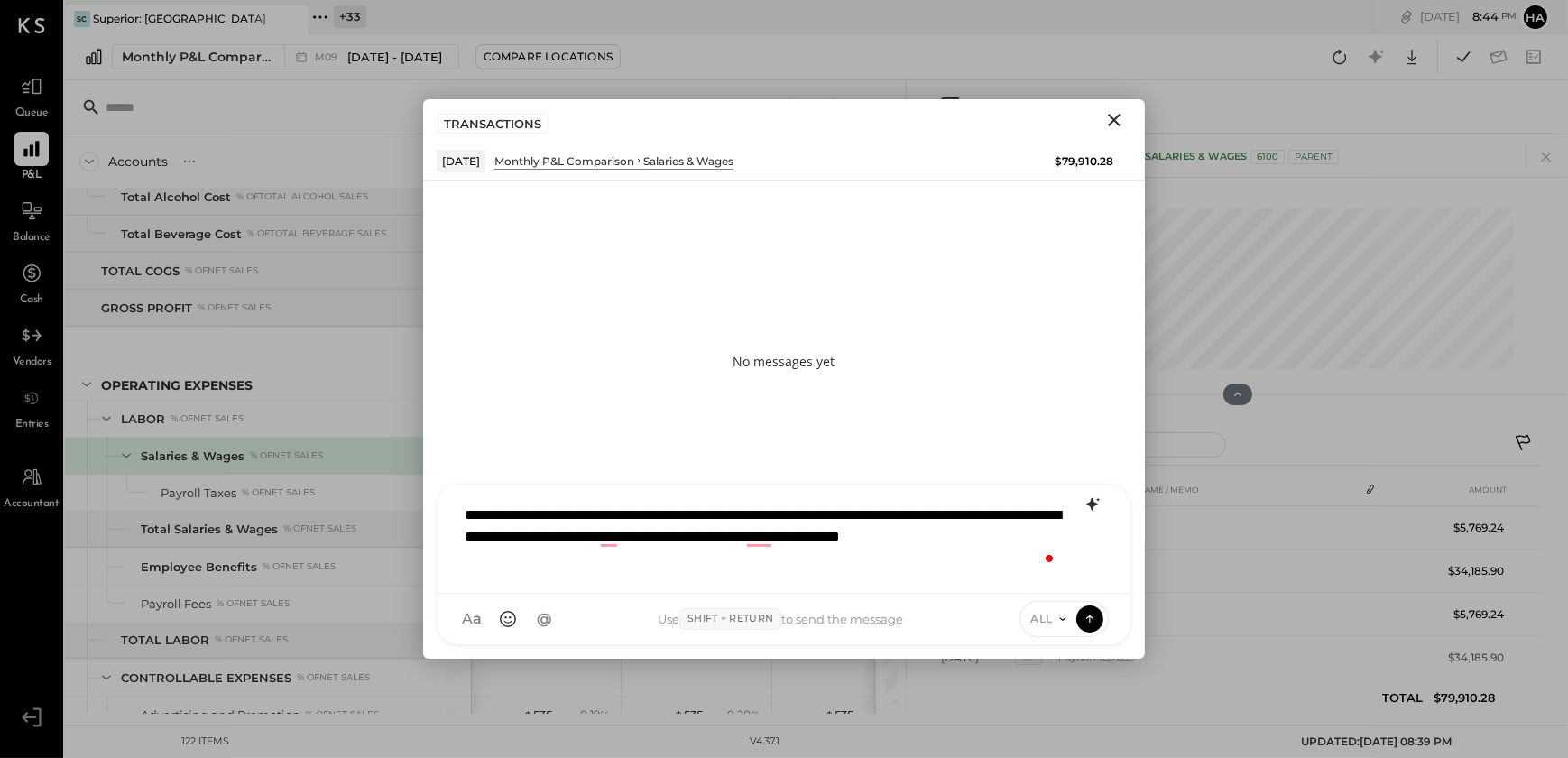
click at [1093, 500] on icon at bounding box center [1093, 505] width 22 height 22
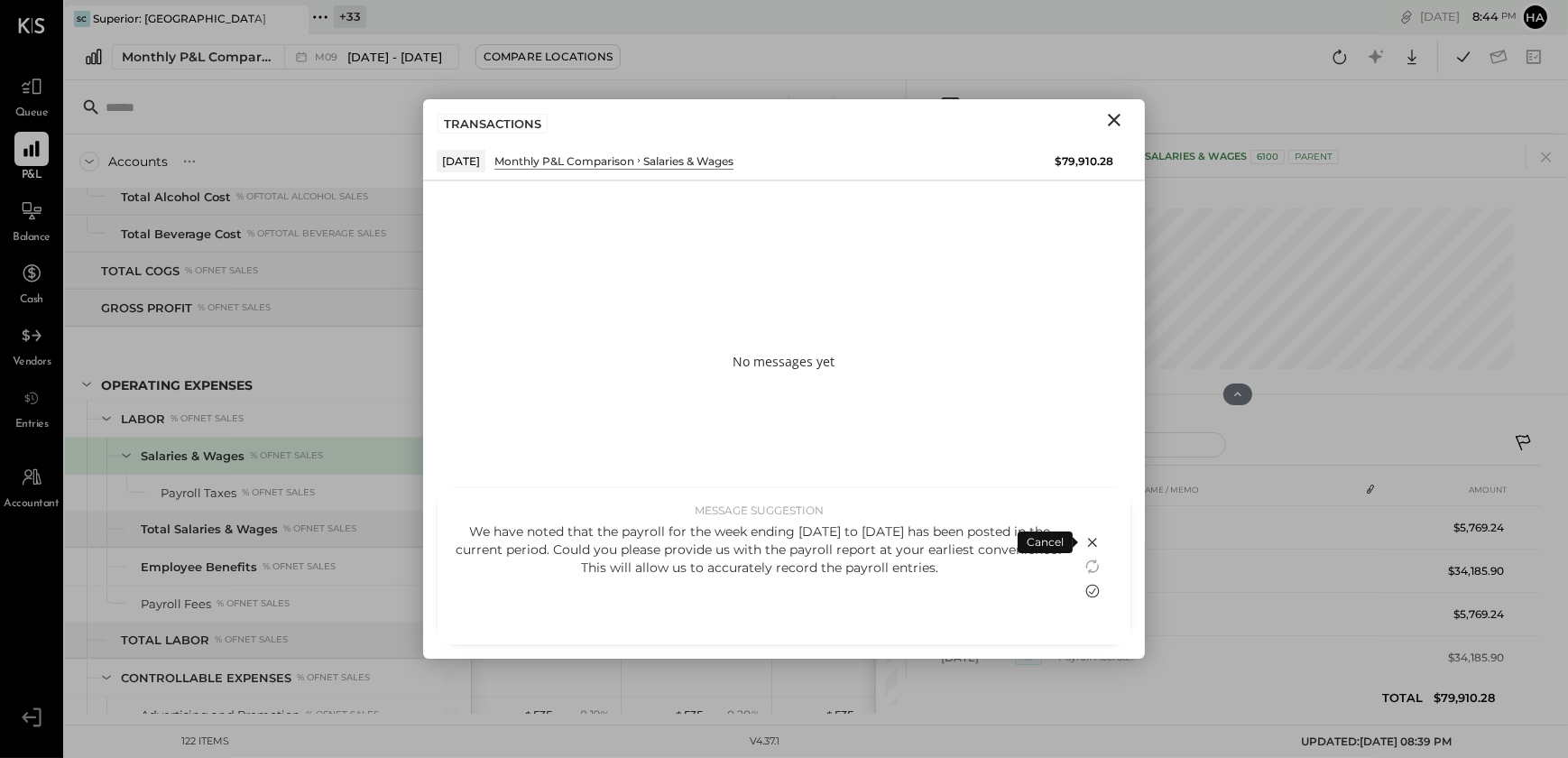
click at [1093, 593] on icon at bounding box center [1093, 591] width 22 height 22
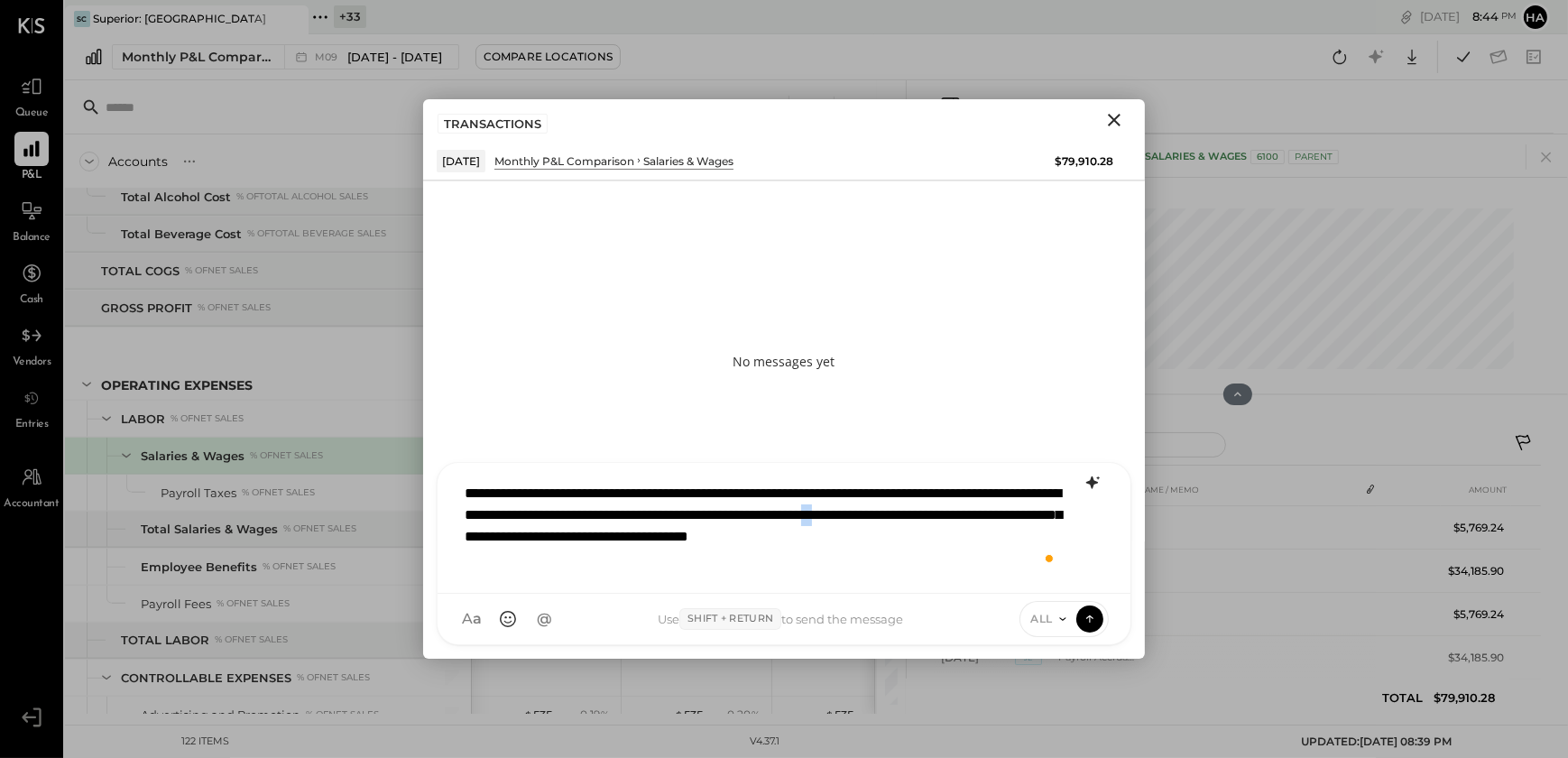
drag, startPoint x: 571, startPoint y: 536, endPoint x: 582, endPoint y: 537, distance: 11.0
click at [582, 537] on div "**********" at bounding box center [784, 526] width 657 height 104
drag, startPoint x: 566, startPoint y: 533, endPoint x: 767, endPoint y: 545, distance: 201.4
click at [767, 545] on div "**********" at bounding box center [784, 526] width 657 height 104
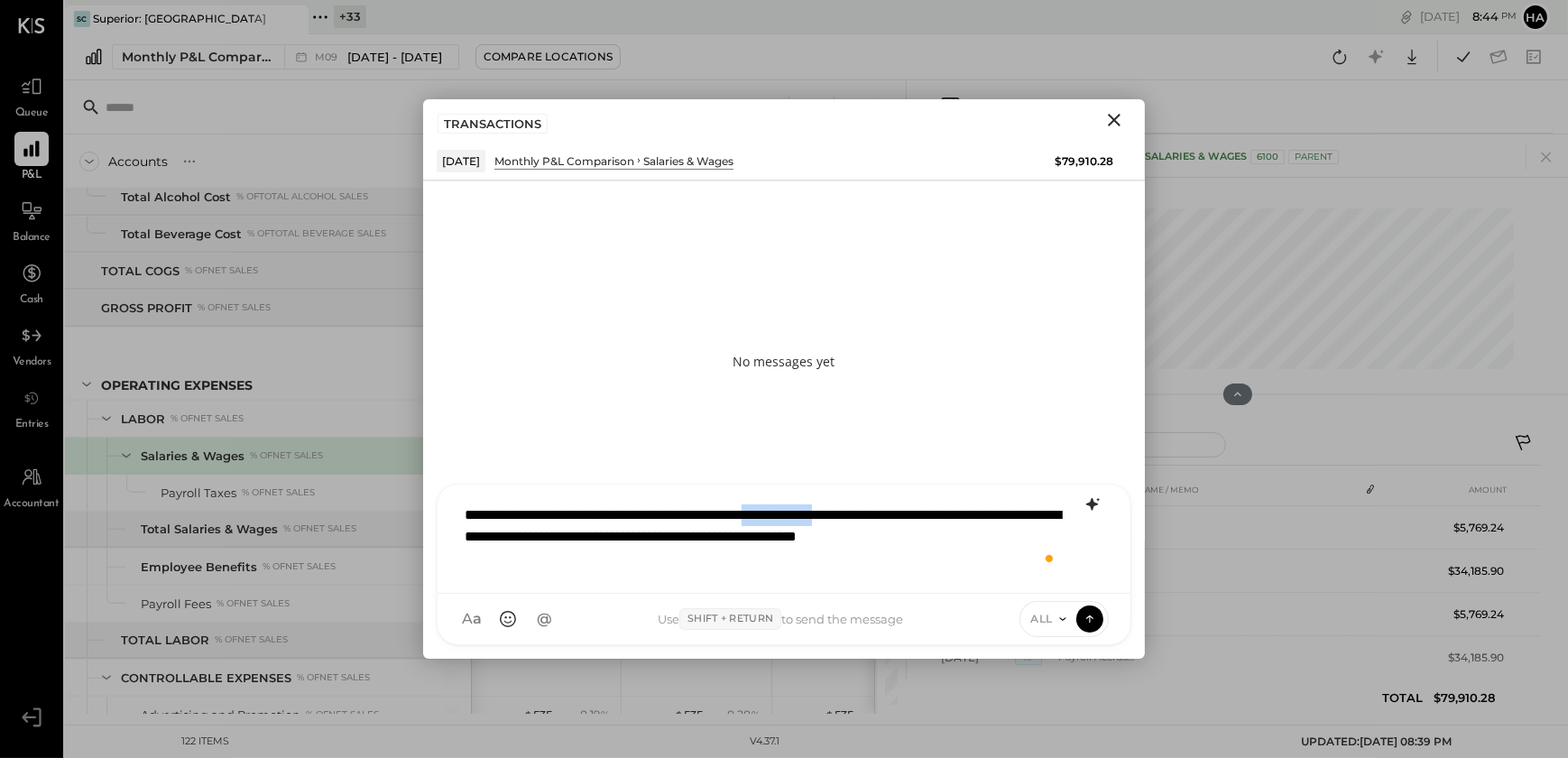
drag, startPoint x: 941, startPoint y: 510, endPoint x: 838, endPoint y: 515, distance: 103.1
click at [838, 515] on div "**********" at bounding box center [784, 537] width 657 height 83
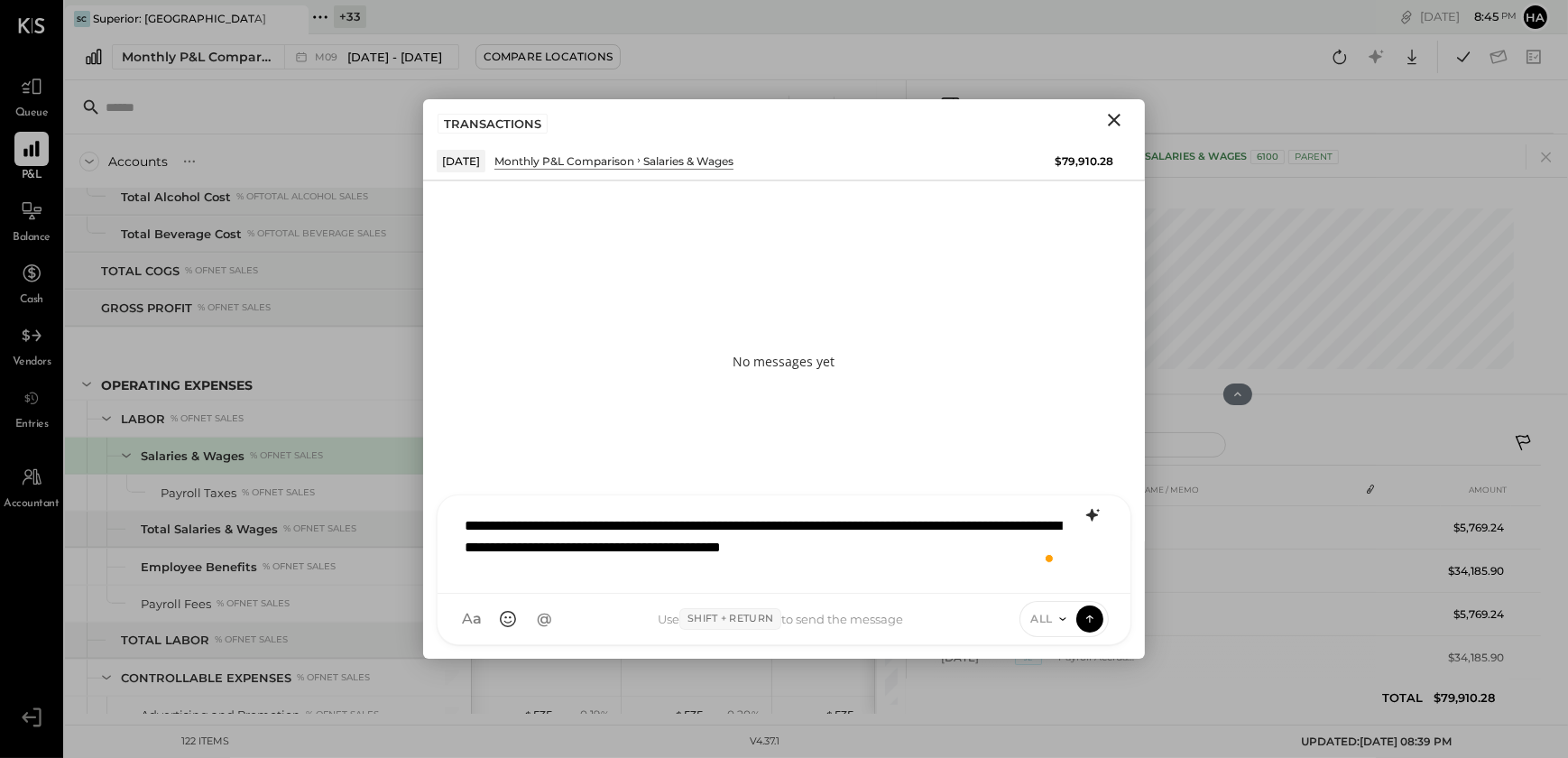
click at [1049, 541] on div "**********" at bounding box center [784, 543] width 657 height 73
click at [1089, 625] on icon at bounding box center [1090, 618] width 16 height 18
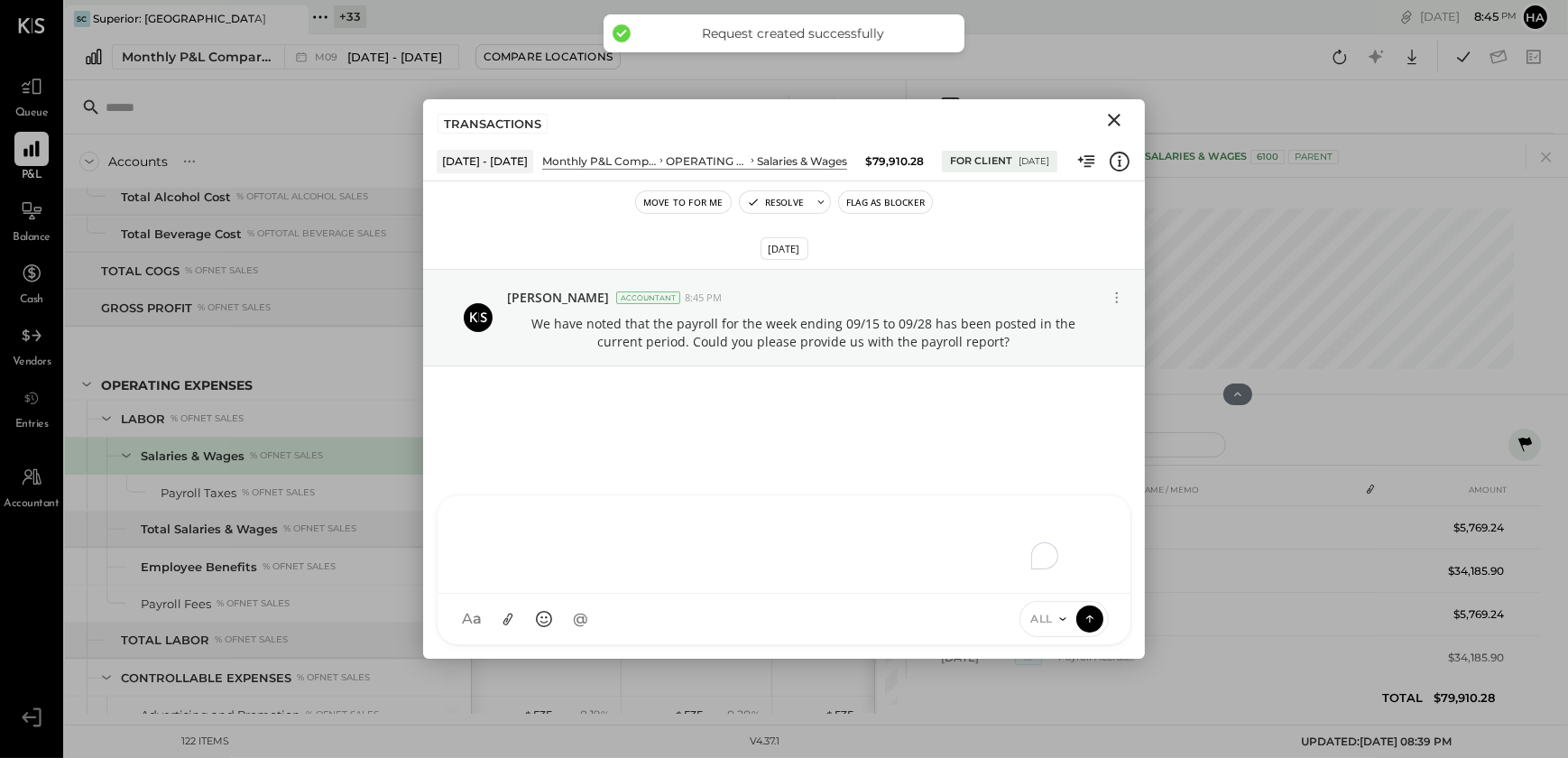
click at [867, 210] on button "Flag as Blocker" at bounding box center [885, 202] width 93 height 22
click at [1115, 118] on icon "Close" at bounding box center [1114, 120] width 13 height 13
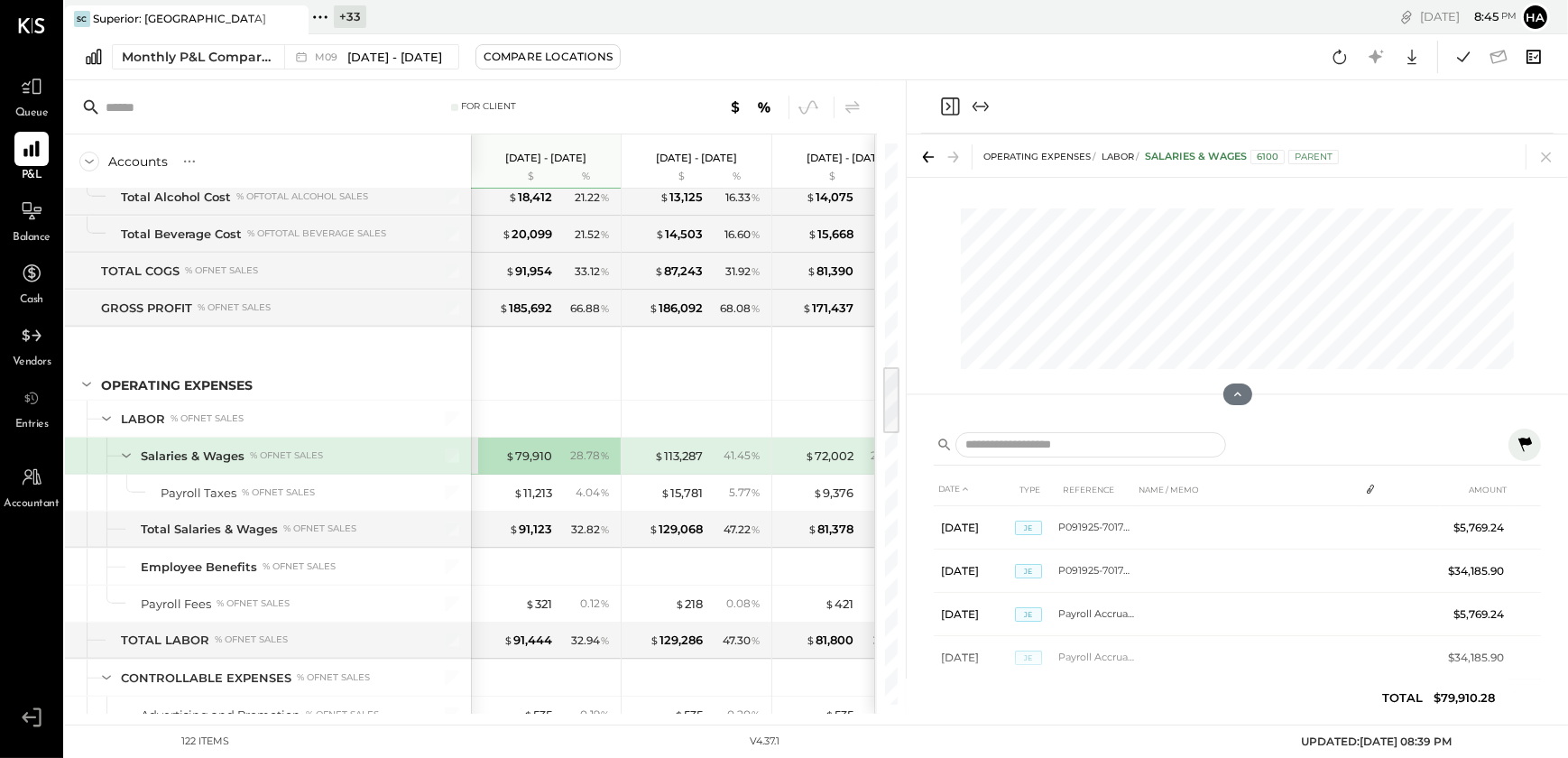
click at [1530, 60] on icon at bounding box center [1534, 56] width 15 height 14
click at [1542, 160] on icon at bounding box center [1545, 157] width 10 height 10
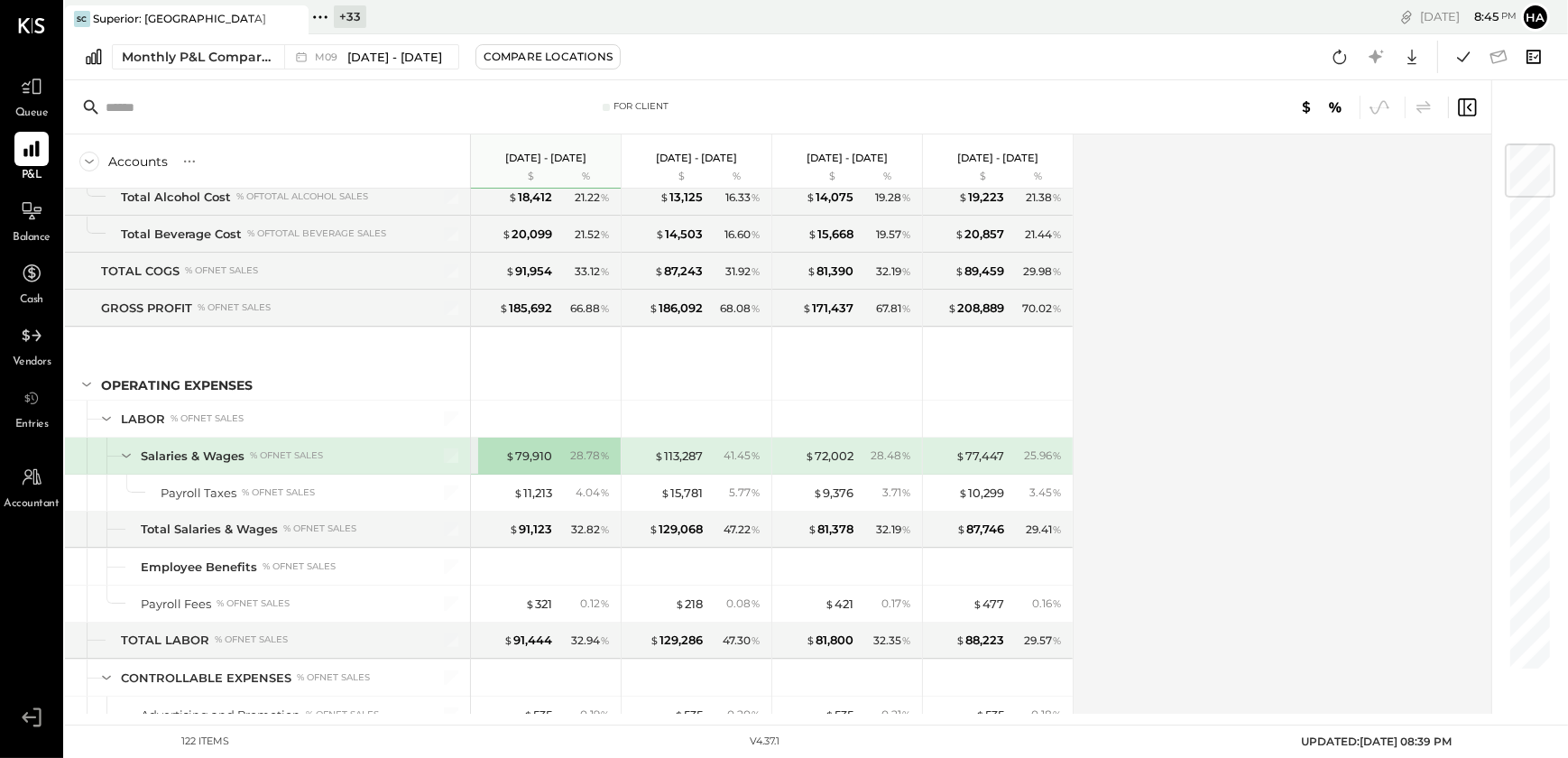
click at [1525, 50] on icon at bounding box center [1534, 57] width 24 height 24
click at [1337, 64] on icon at bounding box center [1339, 57] width 14 height 15
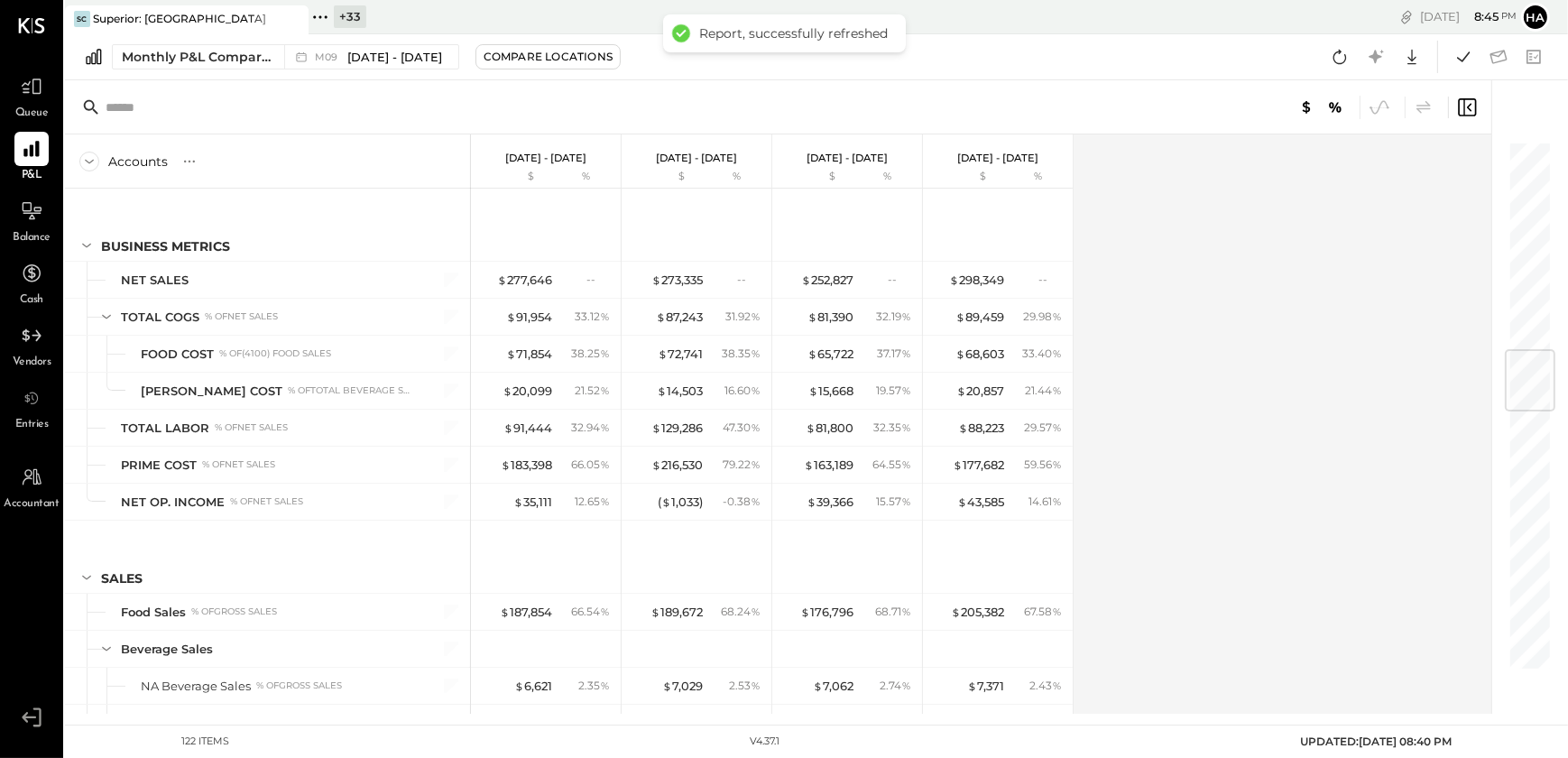
scroll to position [1763, 0]
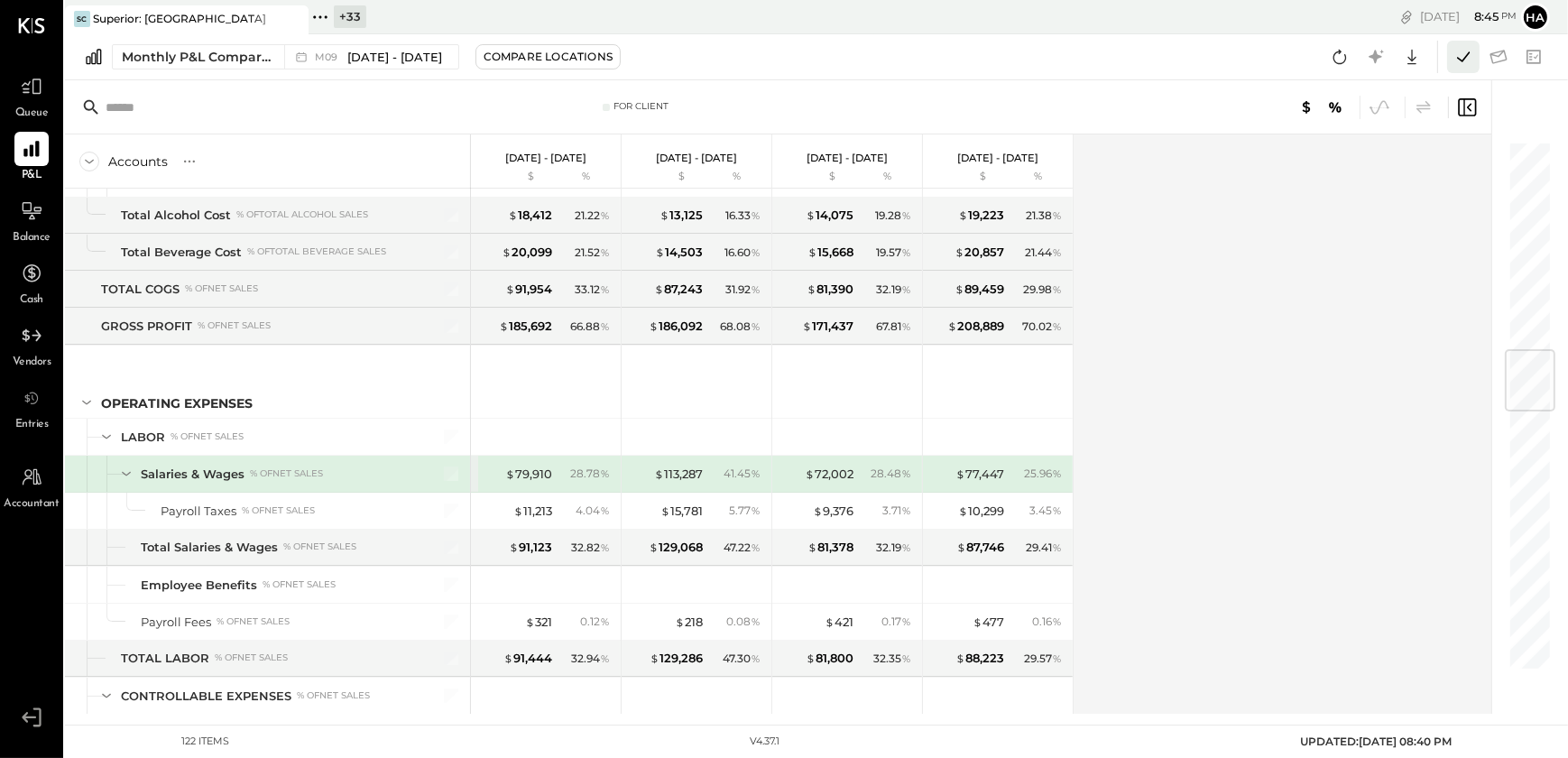
click at [1458, 67] on icon at bounding box center [1463, 57] width 24 height 24
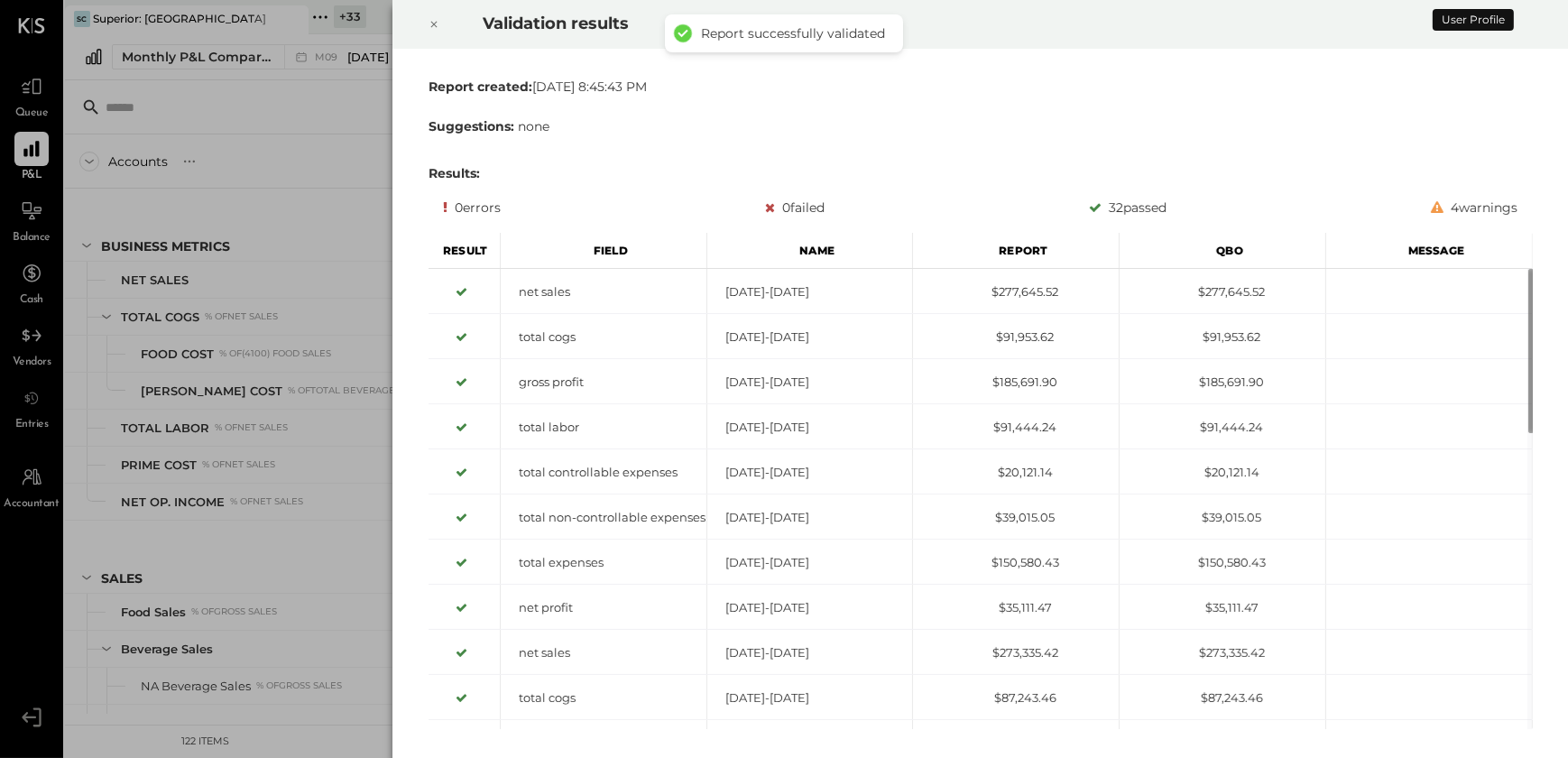
scroll to position [1763, 0]
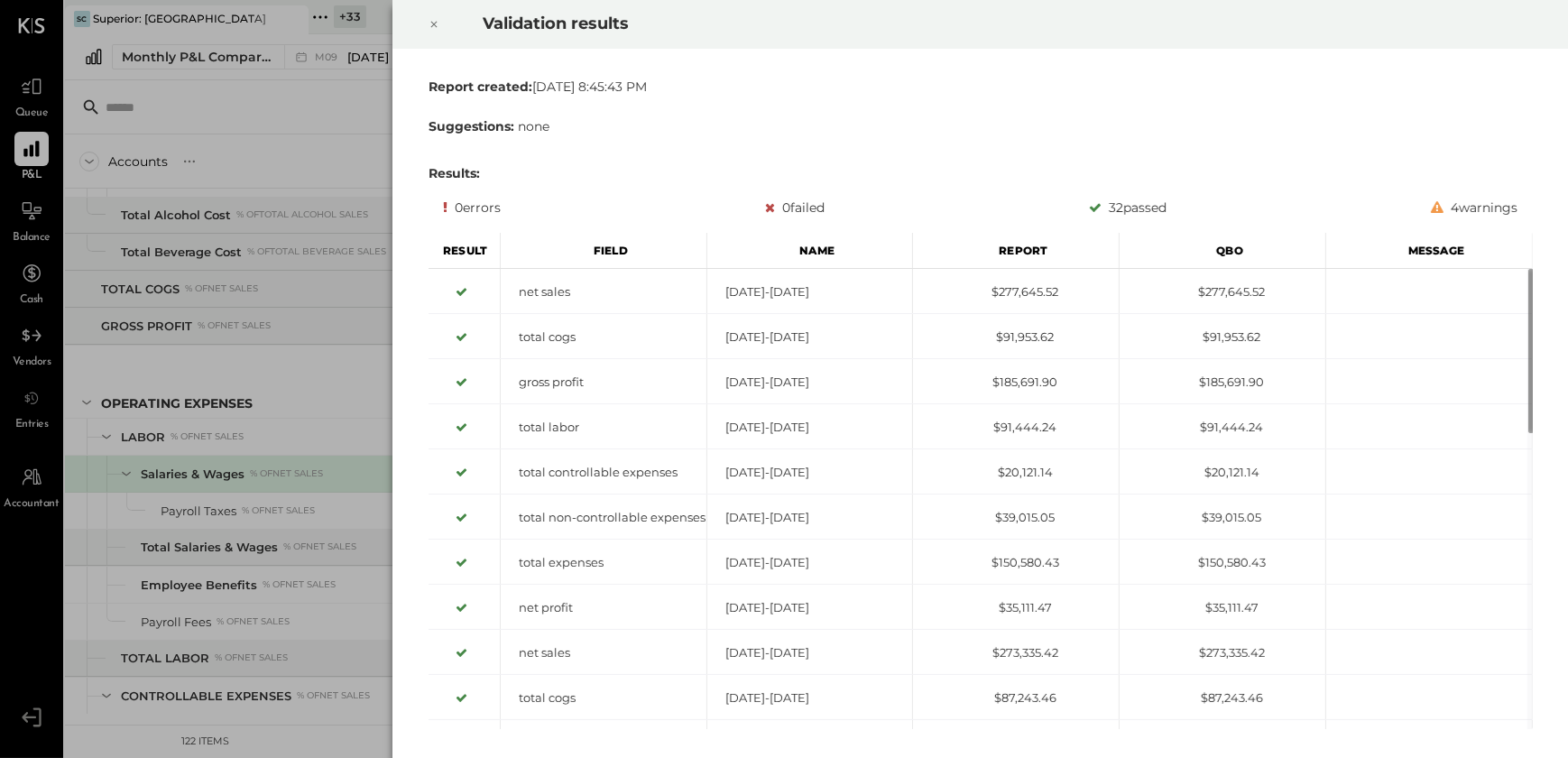
click at [430, 22] on icon at bounding box center [434, 25] width 11 height 22
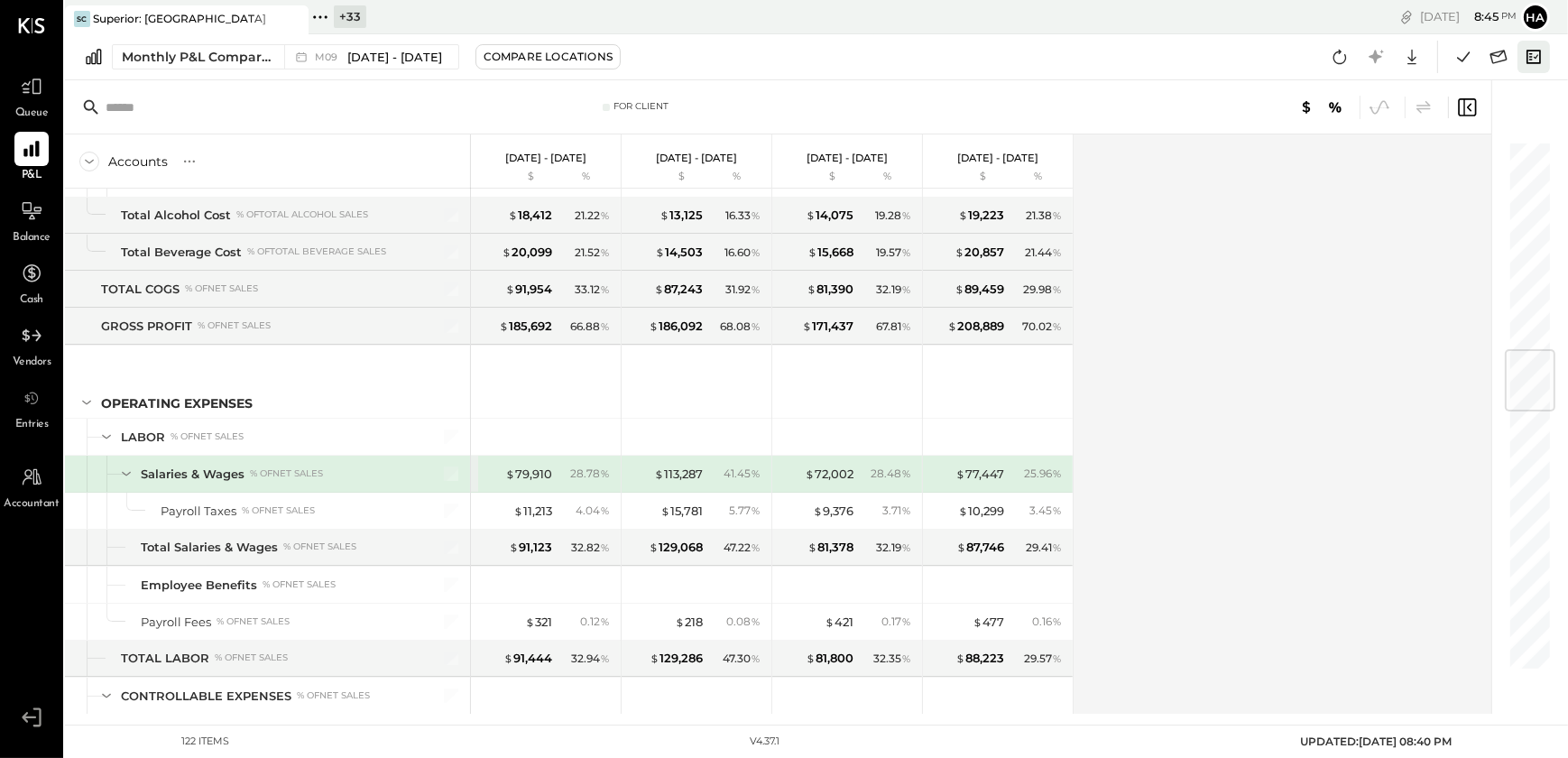
click at [1532, 57] on icon at bounding box center [1534, 56] width 15 height 14
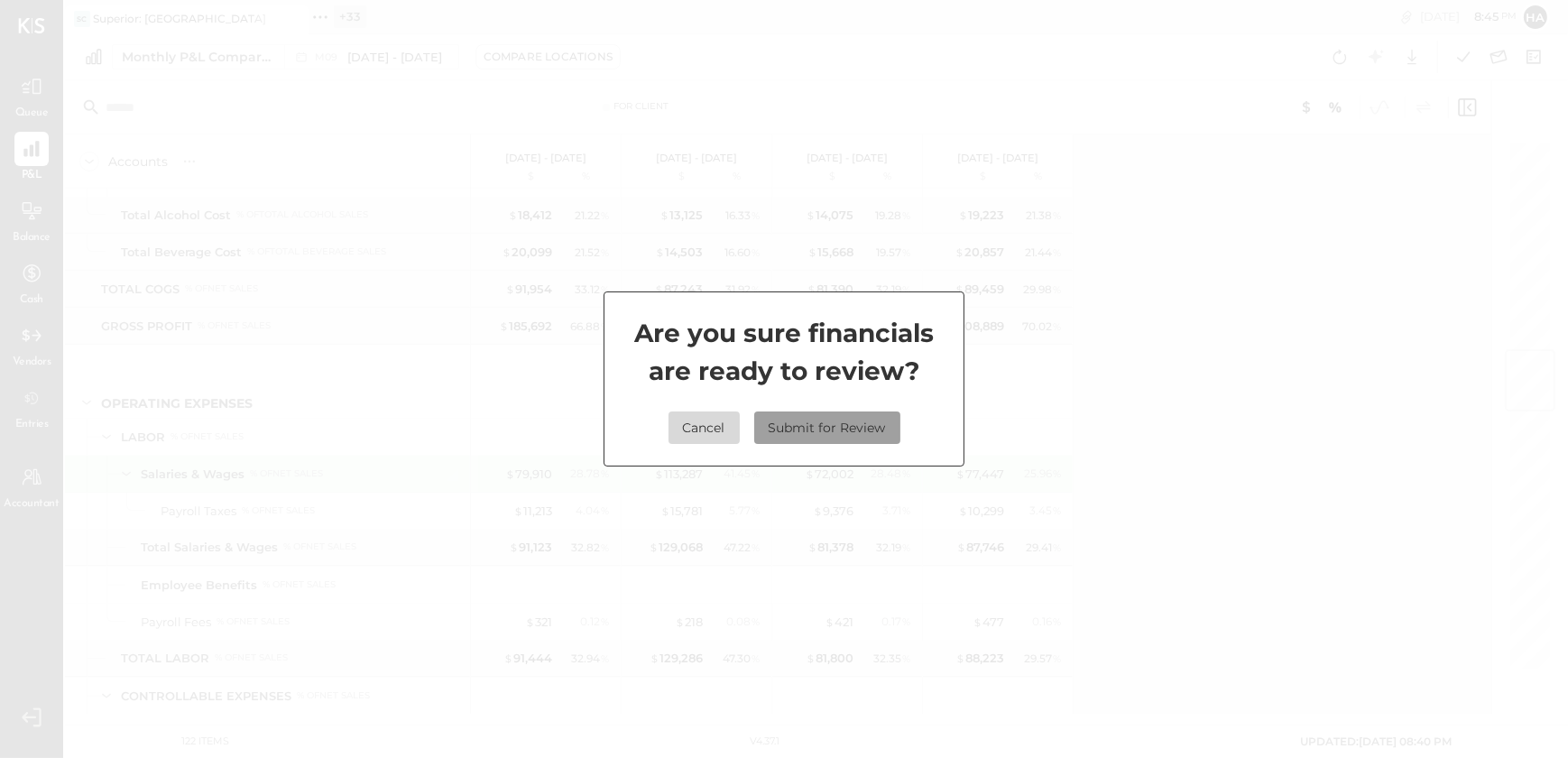
click at [837, 423] on button "Submit for Review" at bounding box center [827, 428] width 146 height 33
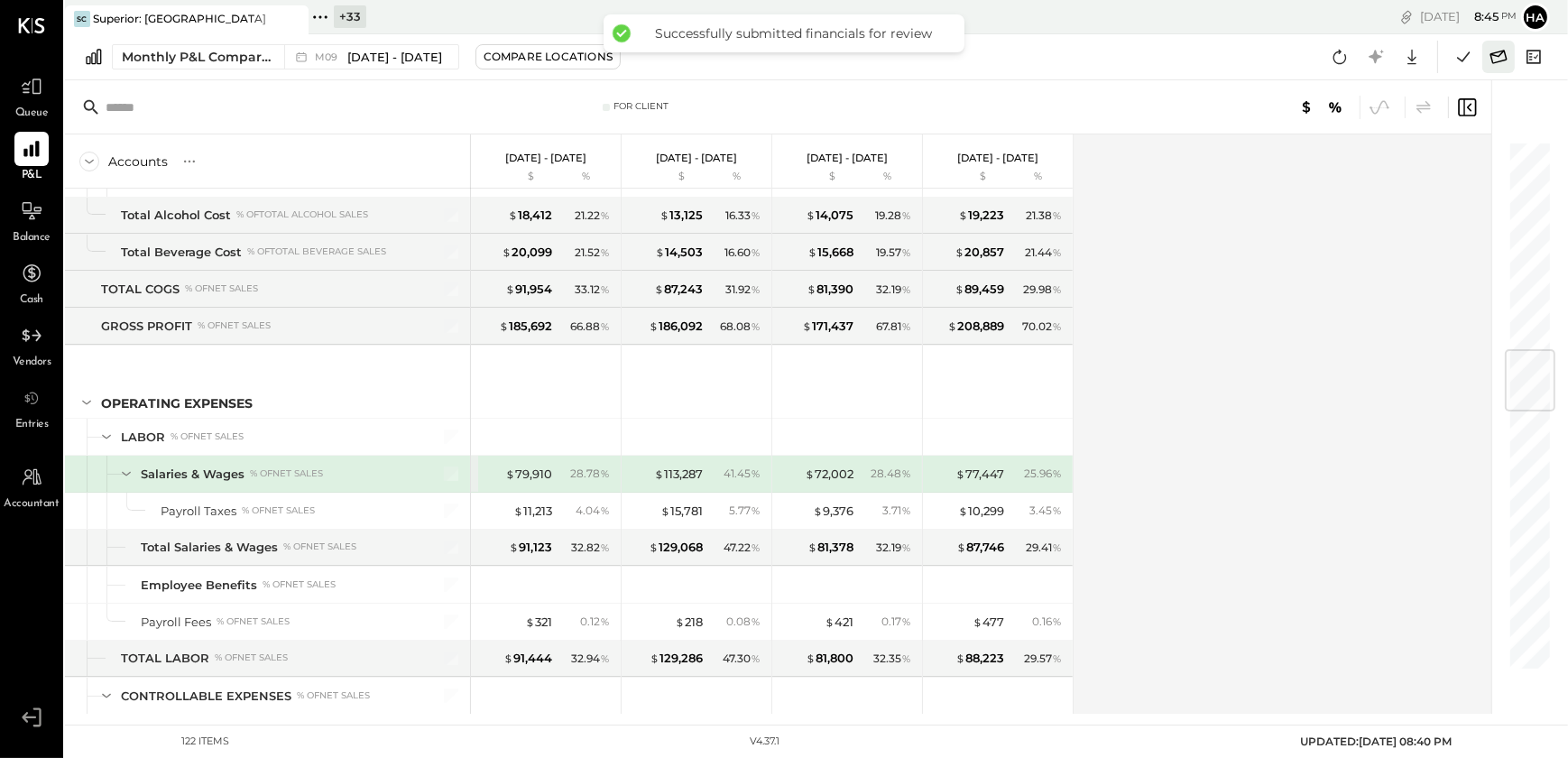
click at [1488, 55] on icon at bounding box center [1498, 57] width 24 height 24
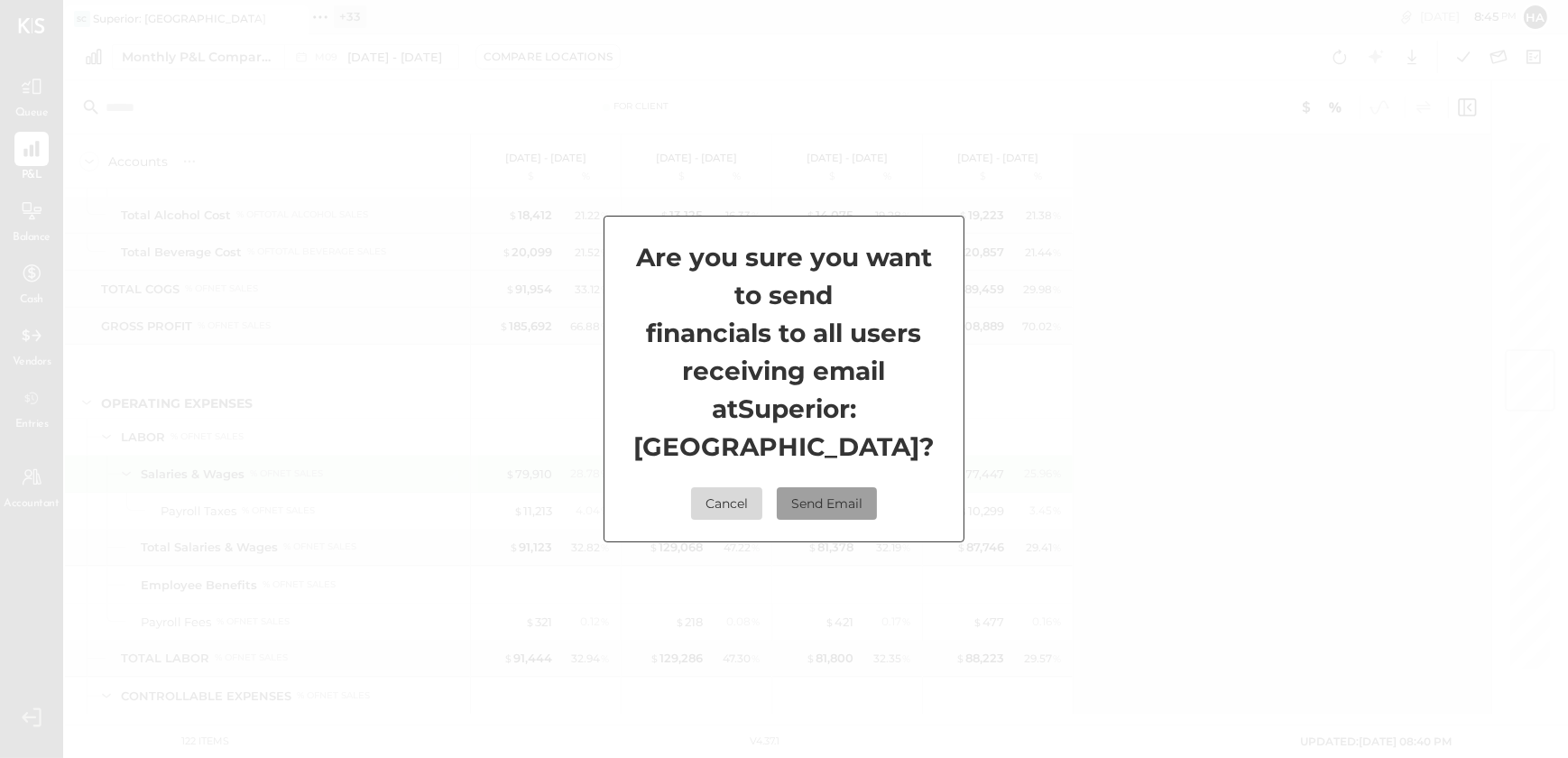
click at [807, 506] on button "Send Email" at bounding box center [827, 504] width 100 height 33
